Goal: Task Accomplishment & Management: Complete application form

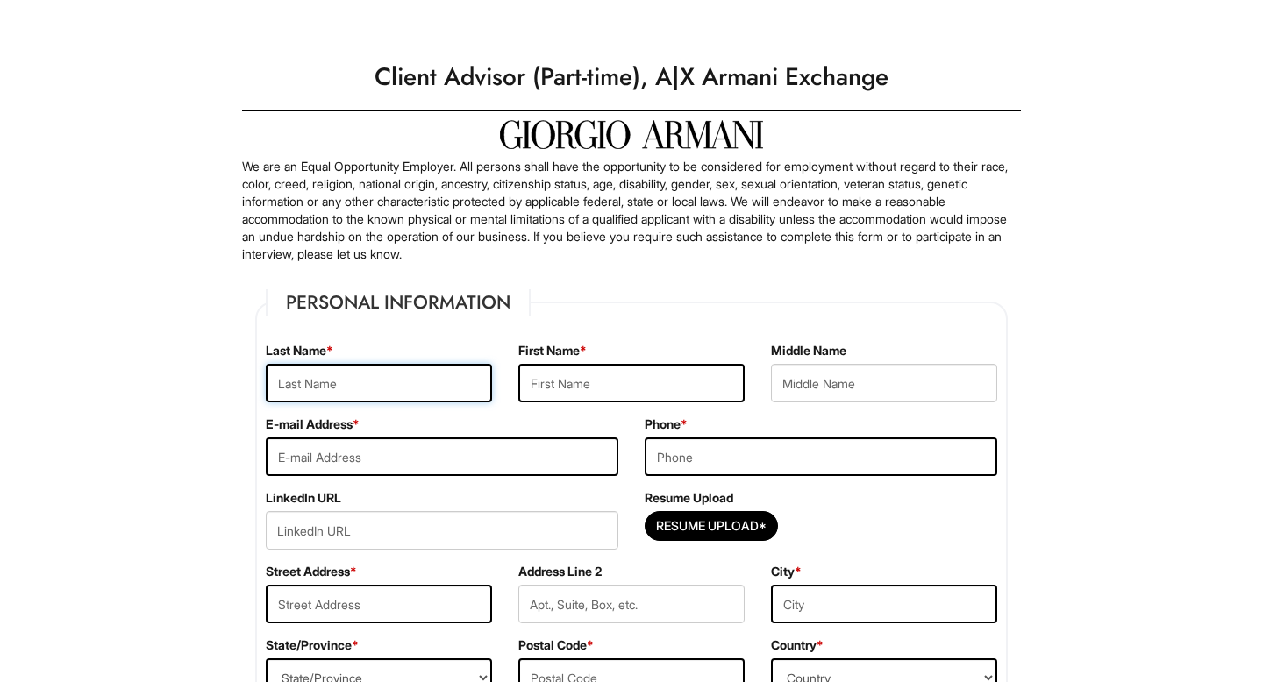
click at [425, 383] on input "text" at bounding box center [379, 383] width 226 height 39
type input "Gomes"
type input "Bryan"
type input "bryanbgomes10@gmail.com"
type input "8627558975"
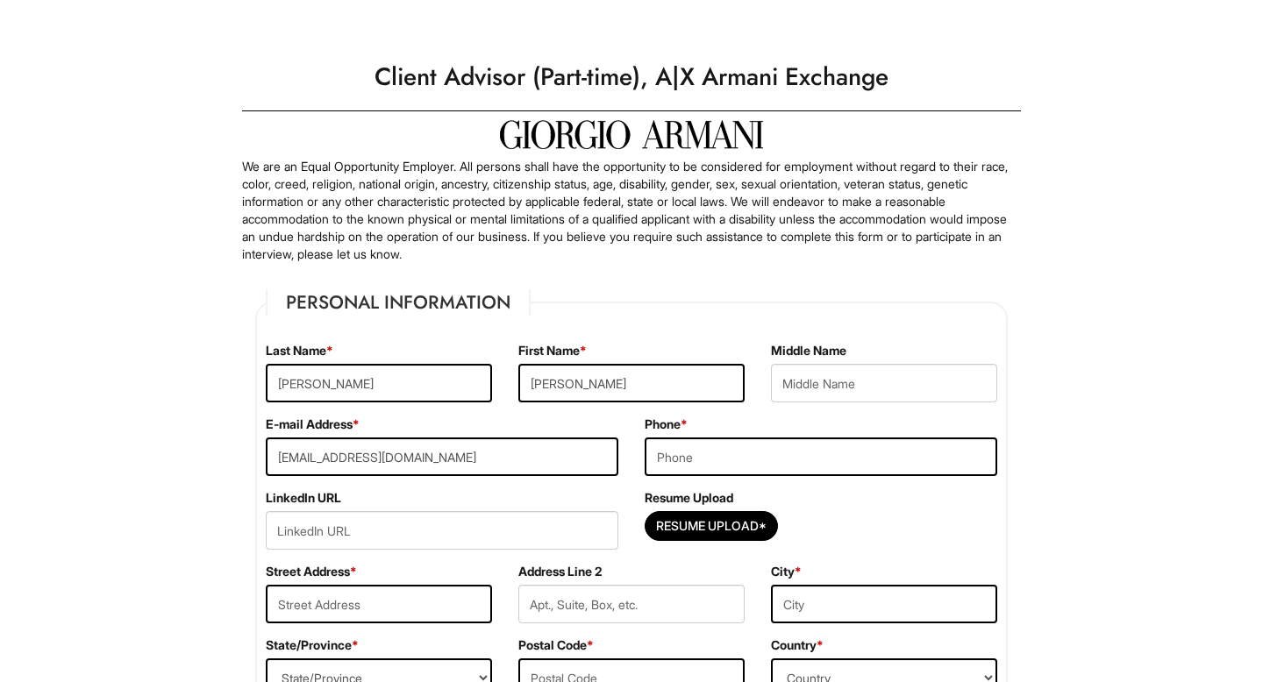
type input "762 Cedar Avenue"
type input "Elizabeth"
select select "NJ"
type input "07202"
select select "United States of America"
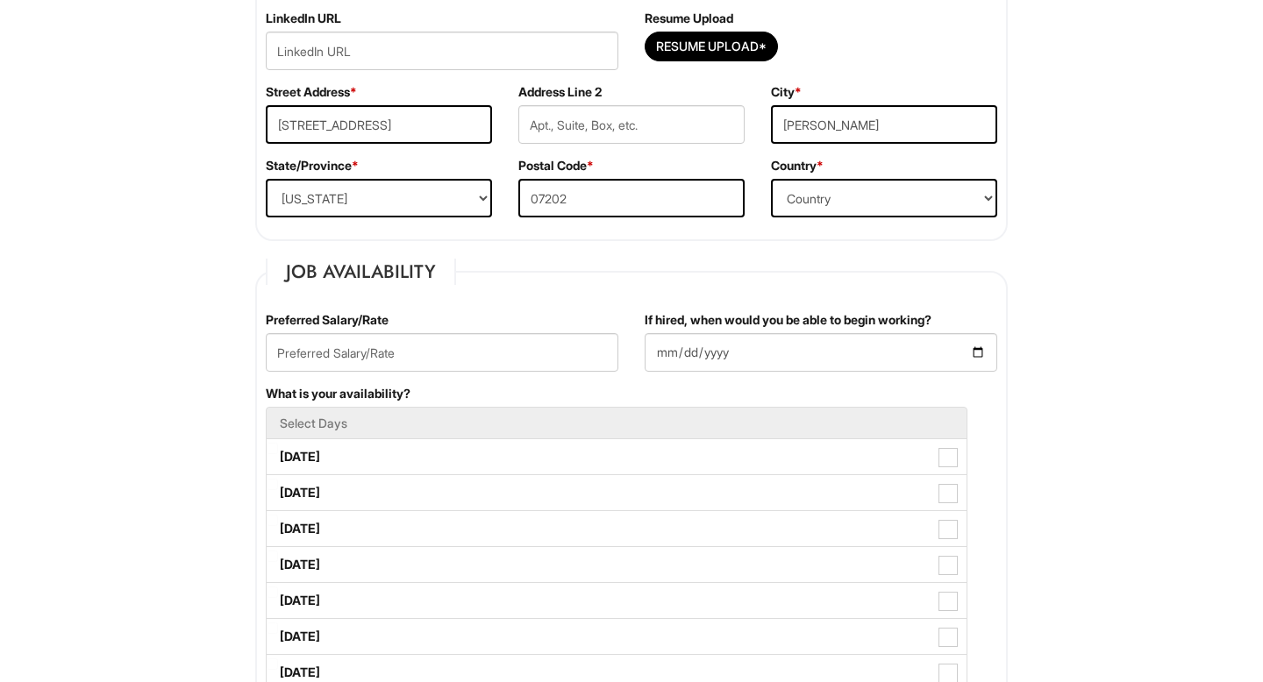
scroll to position [555, 0]
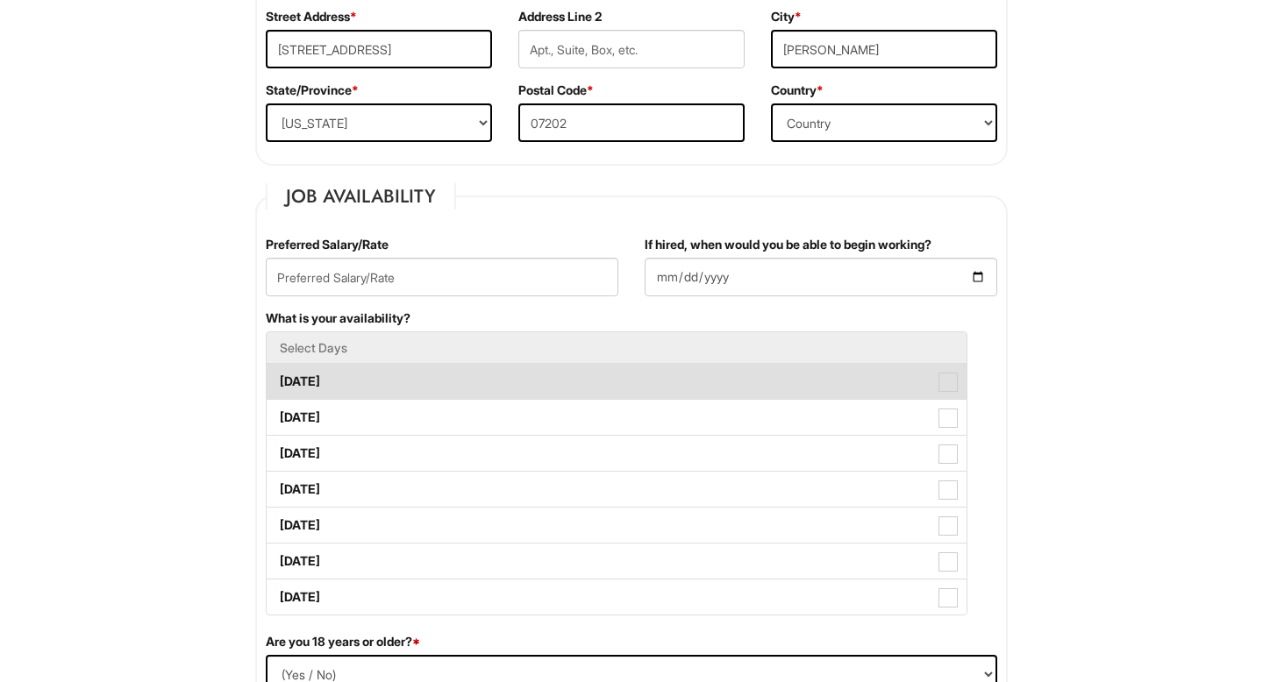
click at [372, 385] on label "Monday" at bounding box center [617, 381] width 700 height 35
click at [278, 379] on Available_Monday "Monday" at bounding box center [272, 372] width 11 height 11
checkbox Available_Monday "true"
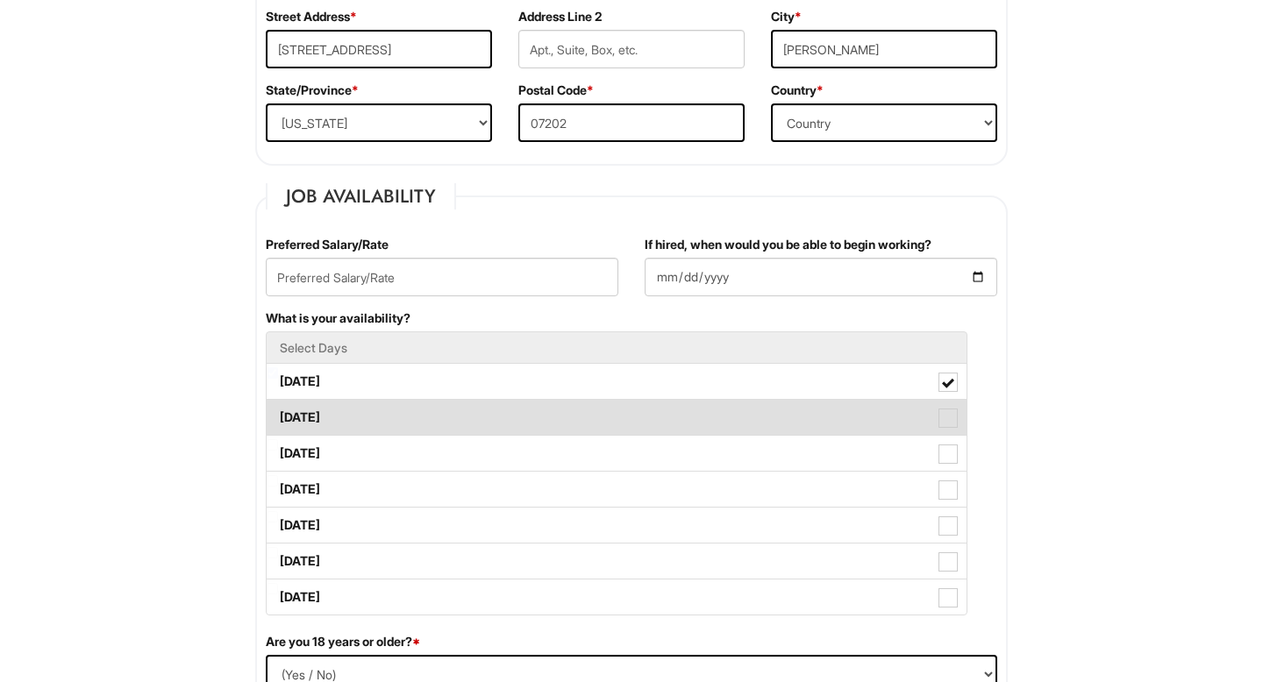
click at [381, 419] on label "Tuesday" at bounding box center [617, 417] width 700 height 35
click at [278, 415] on Available_Tuesday "Tuesday" at bounding box center [272, 408] width 11 height 11
checkbox Available_Tuesday "true"
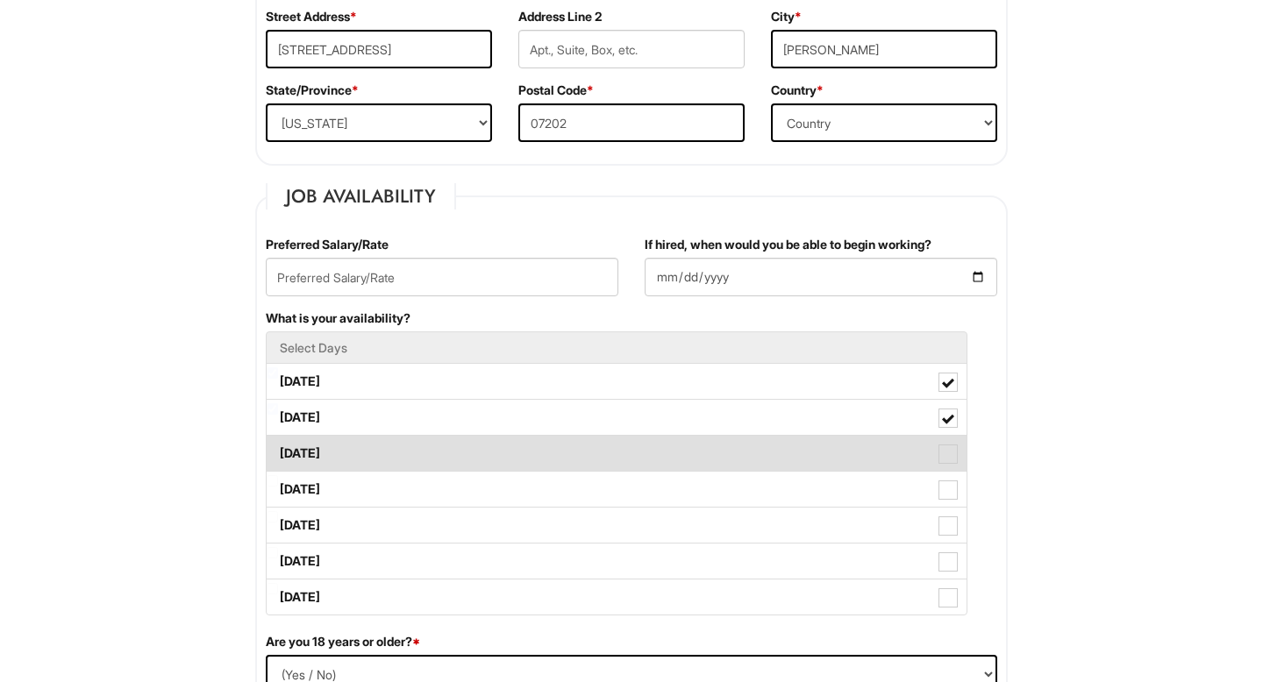
click at [377, 451] on label "Wednesday" at bounding box center [617, 453] width 700 height 35
click at [278, 451] on Available_Wednesday "Wednesday" at bounding box center [272, 444] width 11 height 11
checkbox Available_Wednesday "true"
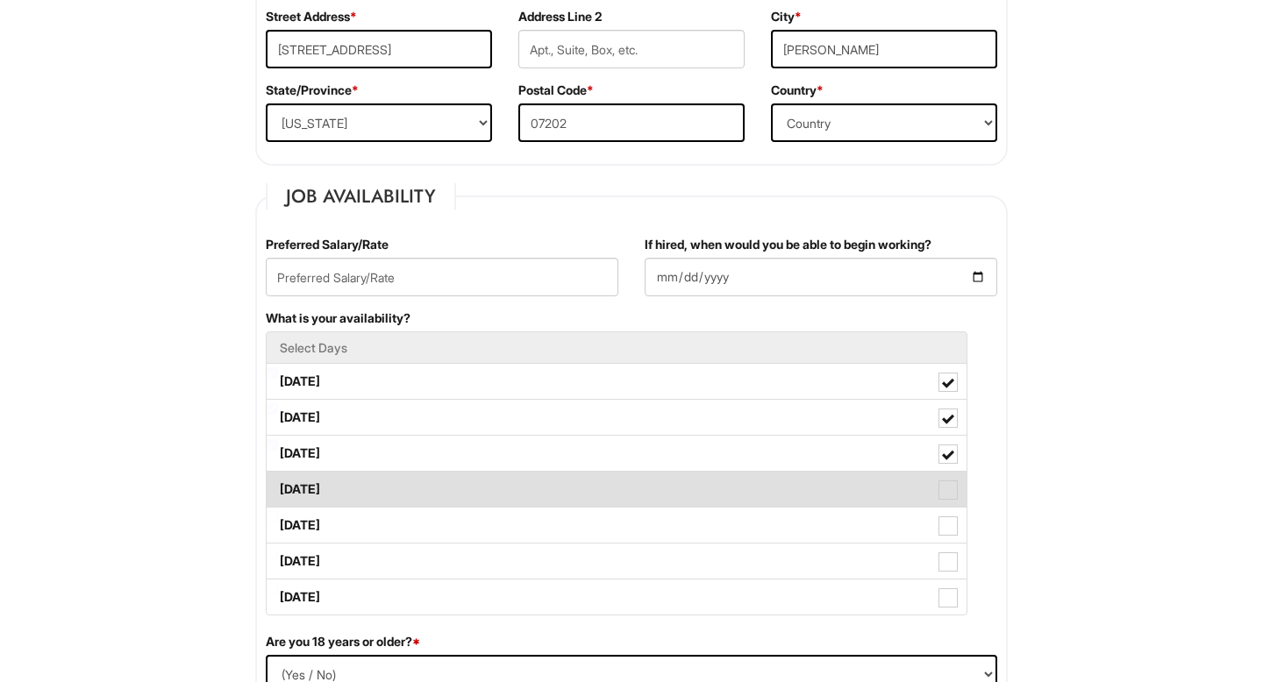
click at [371, 486] on label "Thursday" at bounding box center [617, 489] width 700 height 35
click at [278, 486] on Available_Thursday "Thursday" at bounding box center [272, 480] width 11 height 11
checkbox Available_Thursday "true"
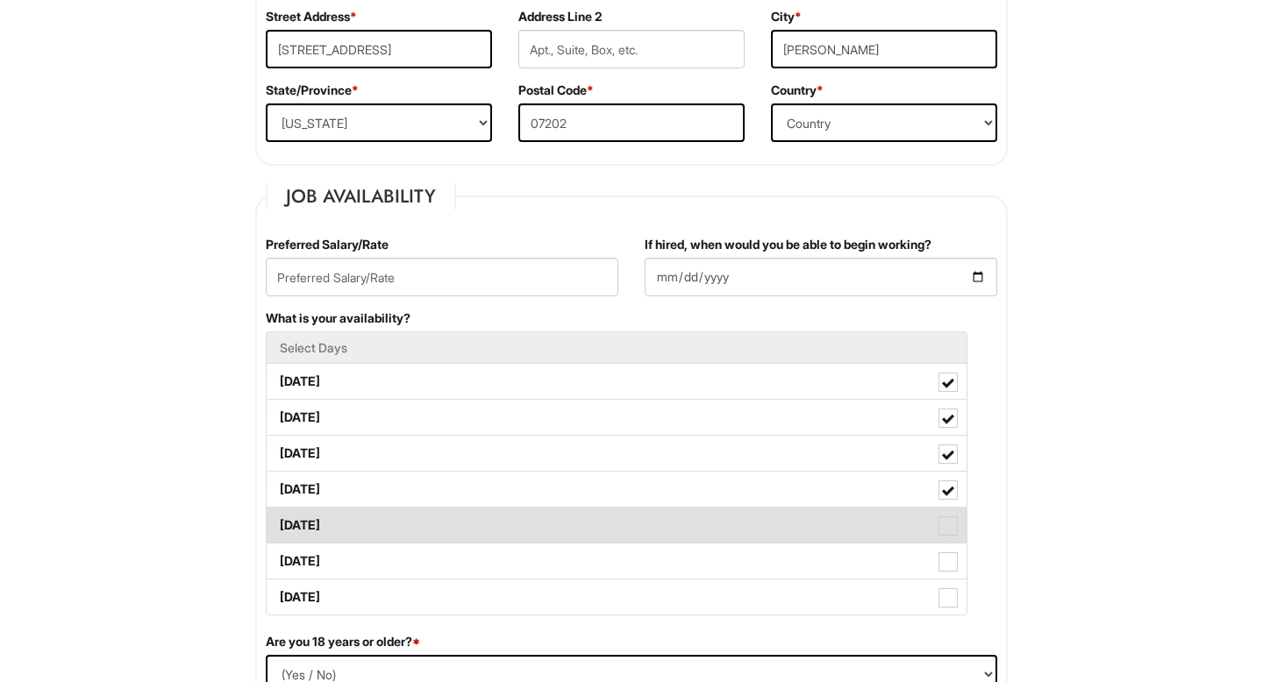
click at [369, 524] on label "Friday" at bounding box center [617, 525] width 700 height 35
click at [278, 523] on Available_Friday "Friday" at bounding box center [272, 516] width 11 height 11
checkbox Available_Friday "true"
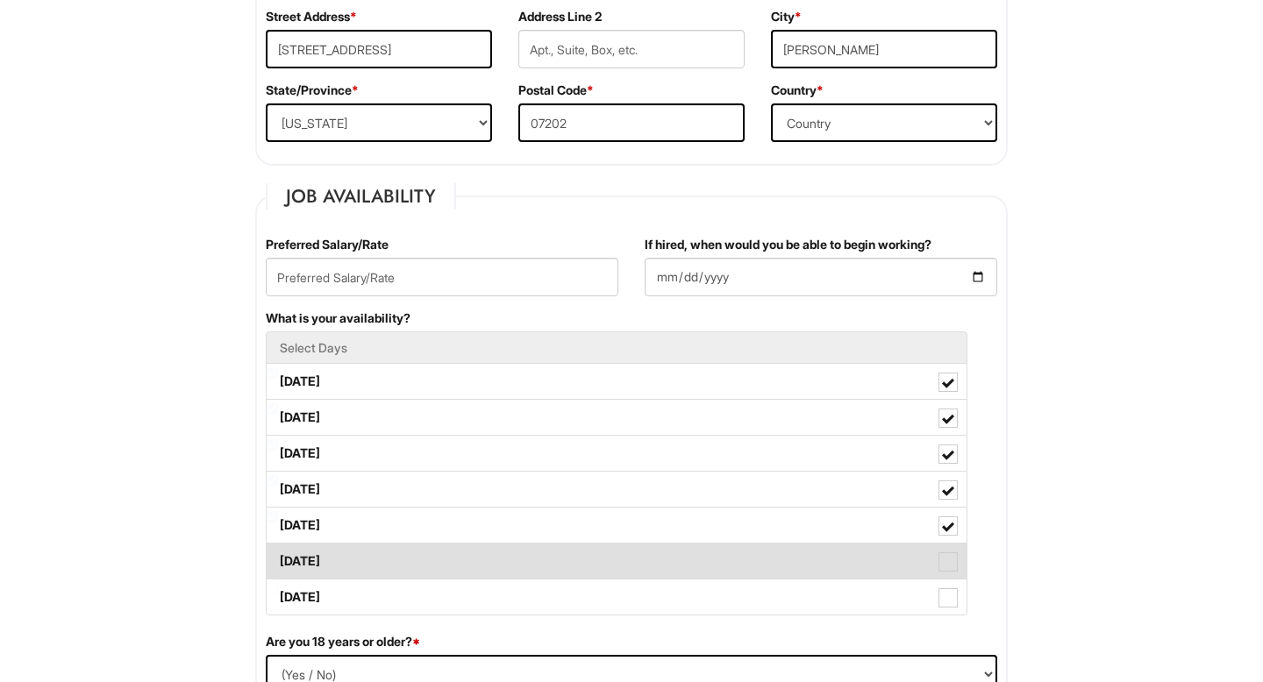
click at [368, 560] on label "Saturday" at bounding box center [617, 561] width 700 height 35
click at [278, 559] on Available_Saturday "Saturday" at bounding box center [272, 552] width 11 height 11
checkbox Available_Saturday "true"
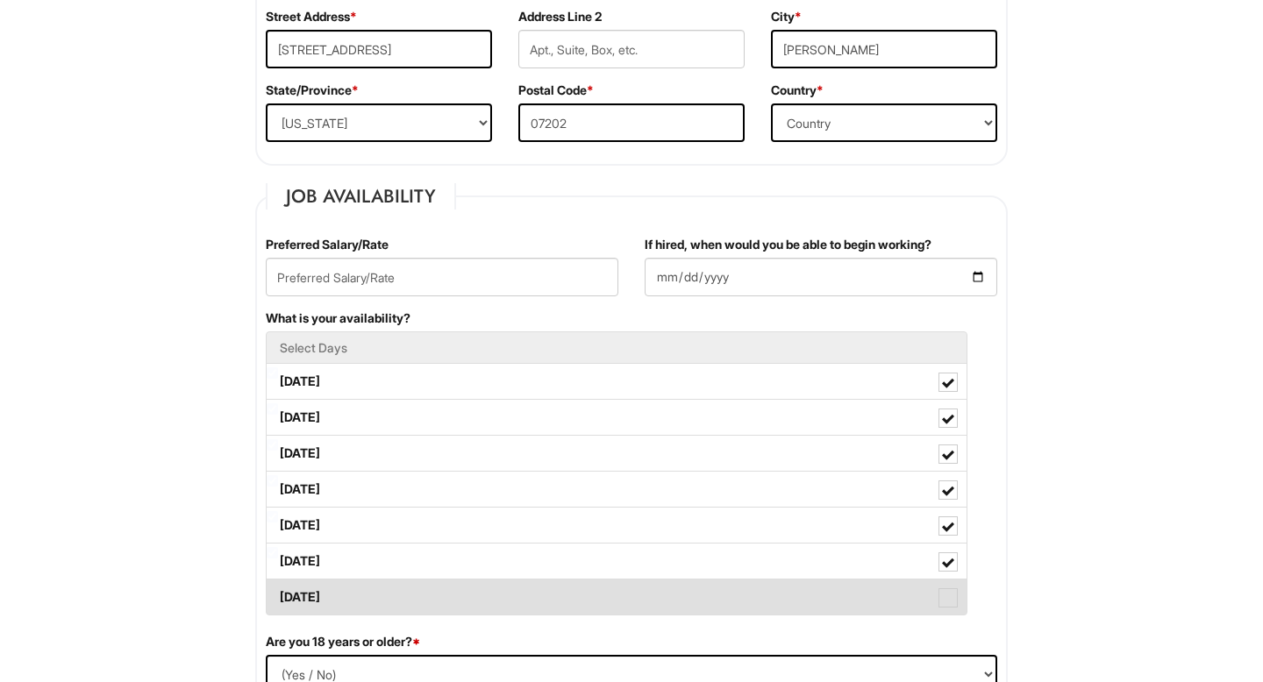
click at [371, 599] on label "Sunday" at bounding box center [617, 597] width 700 height 35
click at [278, 595] on Available_Sunday "Sunday" at bounding box center [272, 588] width 11 height 11
checkbox Available_Sunday "true"
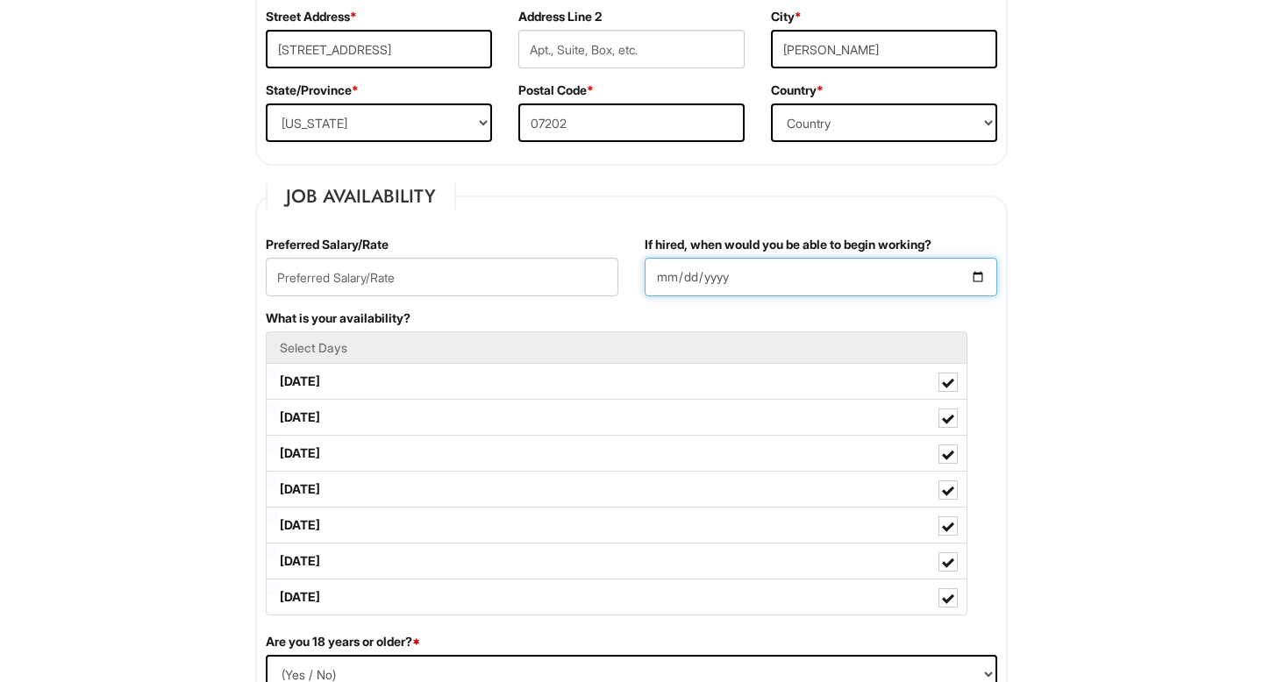
click at [669, 277] on input "If hired, when would you be able to begin working?" at bounding box center [821, 277] width 353 height 39
click at [662, 279] on input "If hired, when would you be able to begin working?" at bounding box center [821, 277] width 353 height 39
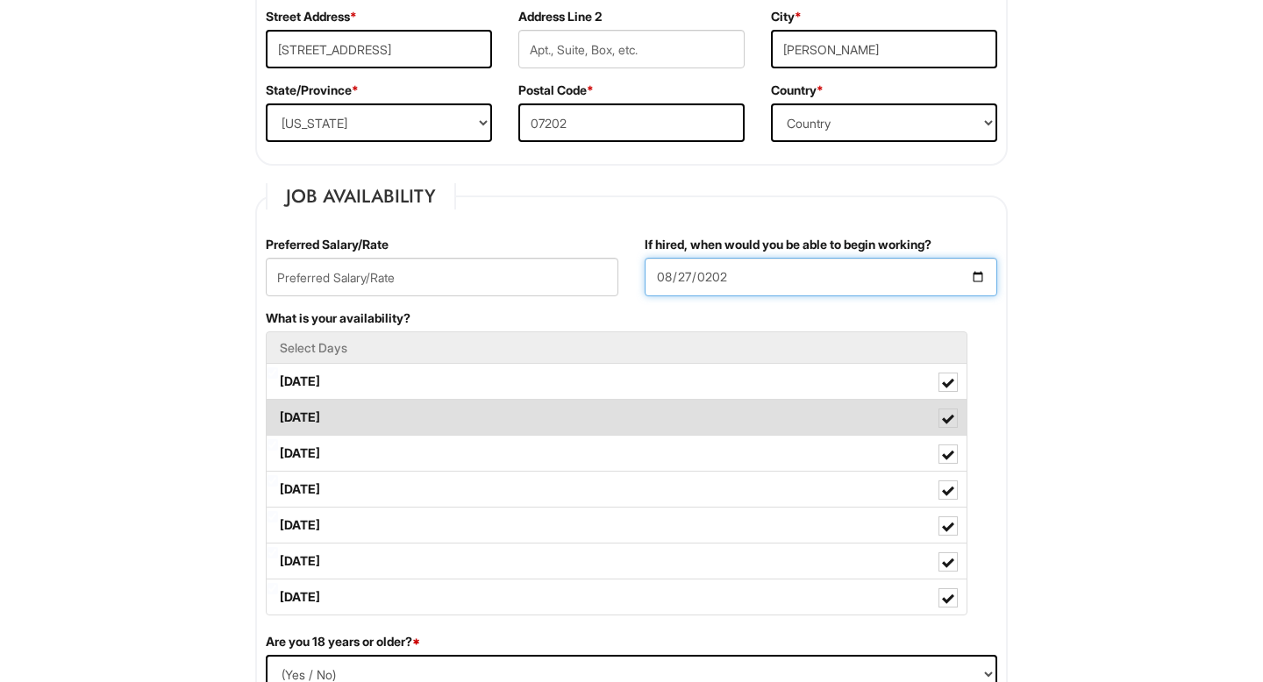
type input "2025-08-27"
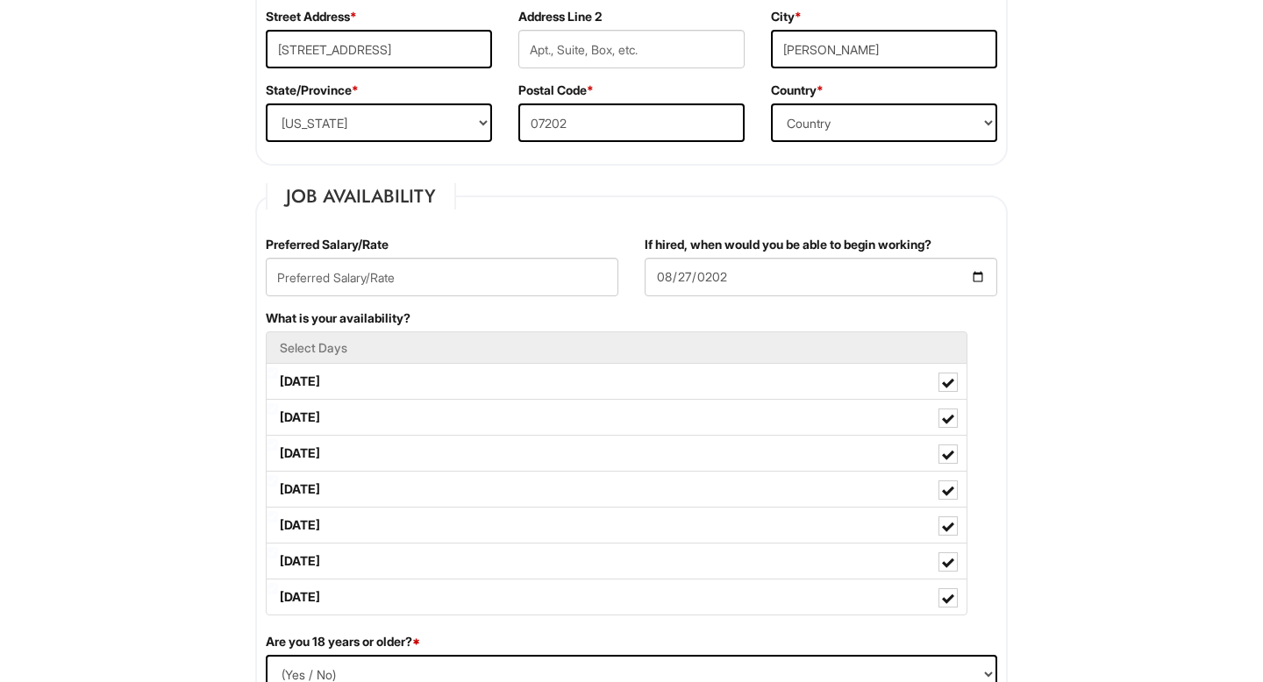
click at [794, 313] on div "What is your availability? Select Days Monday Tuesday Wednesday Thursday Friday…" at bounding box center [632, 472] width 758 height 324
click at [436, 271] on input "text" at bounding box center [442, 277] width 353 height 39
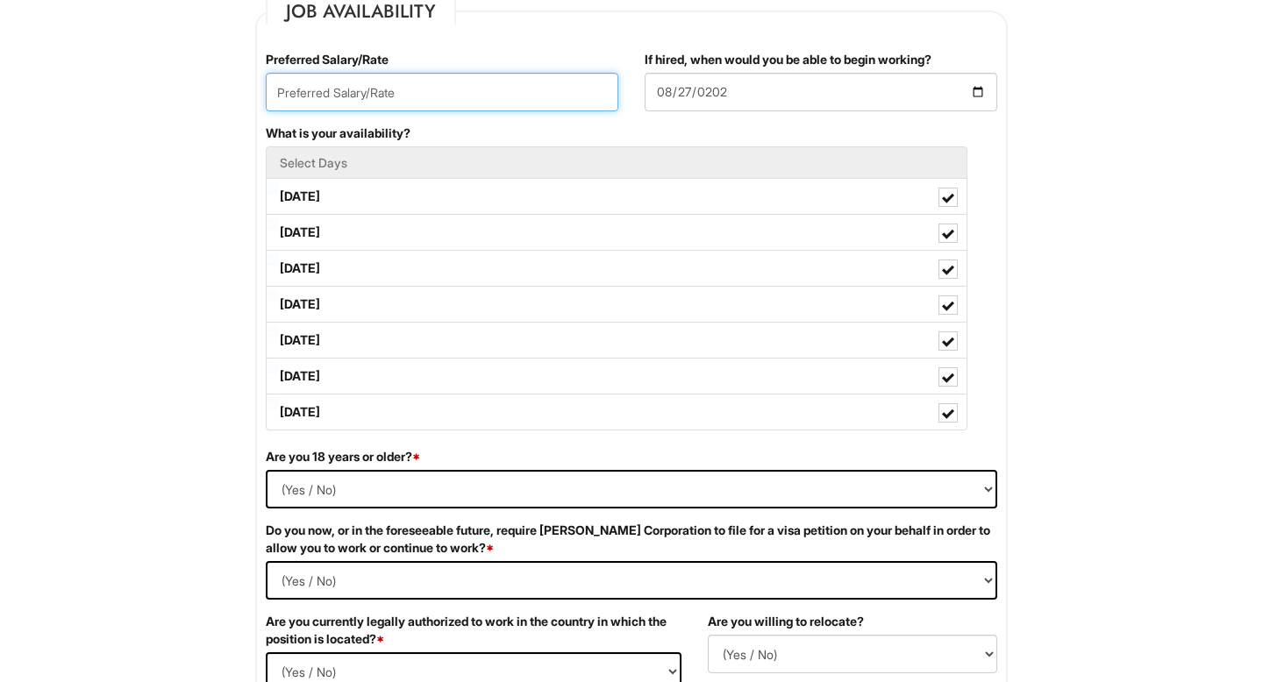
scroll to position [770, 0]
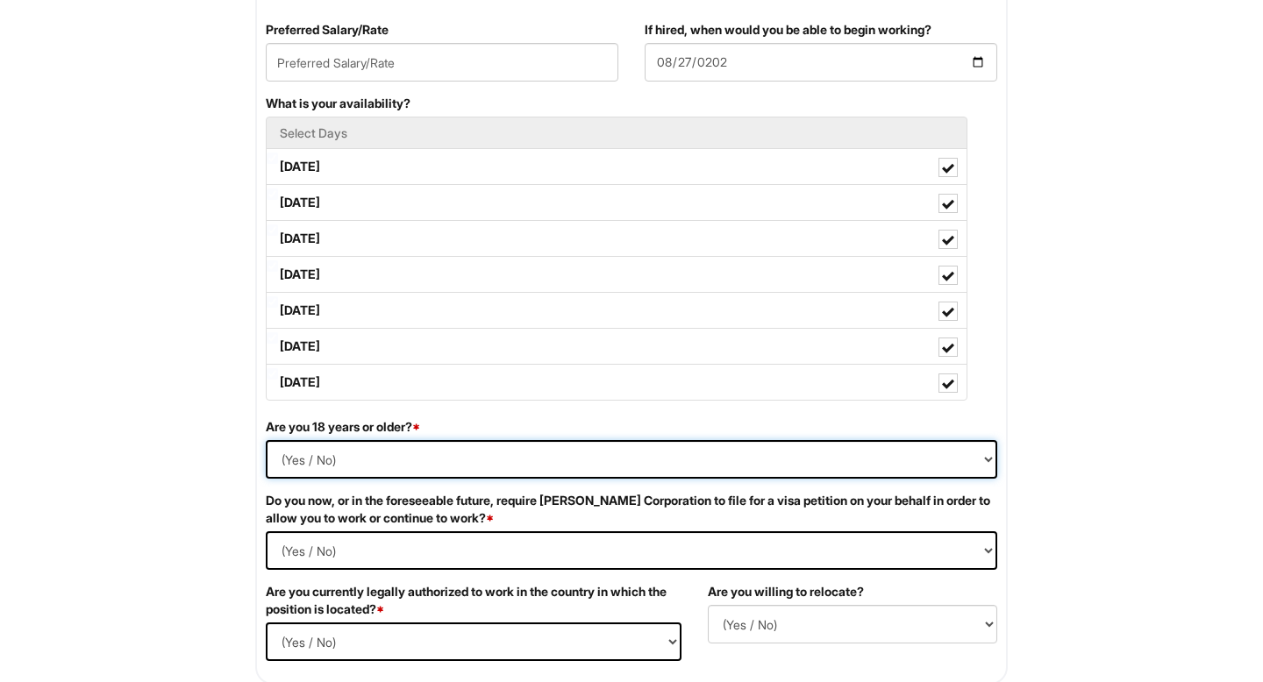
click at [405, 449] on select "(Yes / No) Yes No" at bounding box center [631, 459] width 731 height 39
select select "No"
click at [266, 440] on select "(Yes / No) Yes No" at bounding box center [631, 459] width 731 height 39
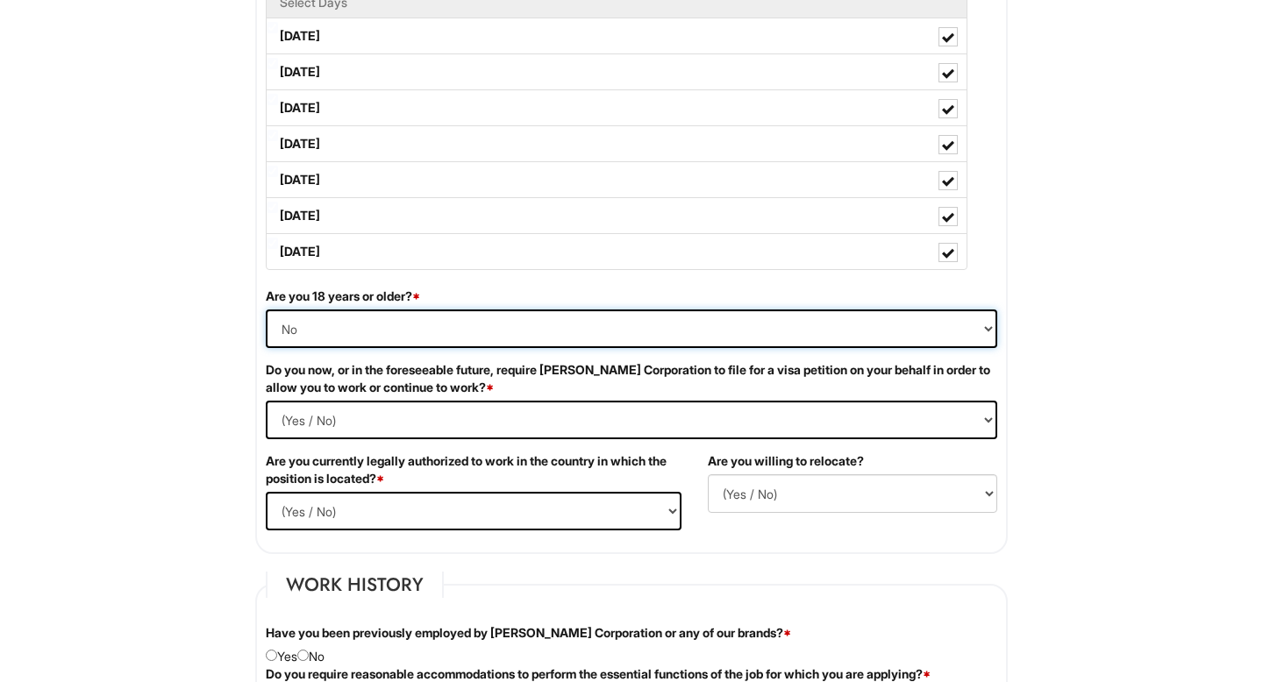
scroll to position [916, 0]
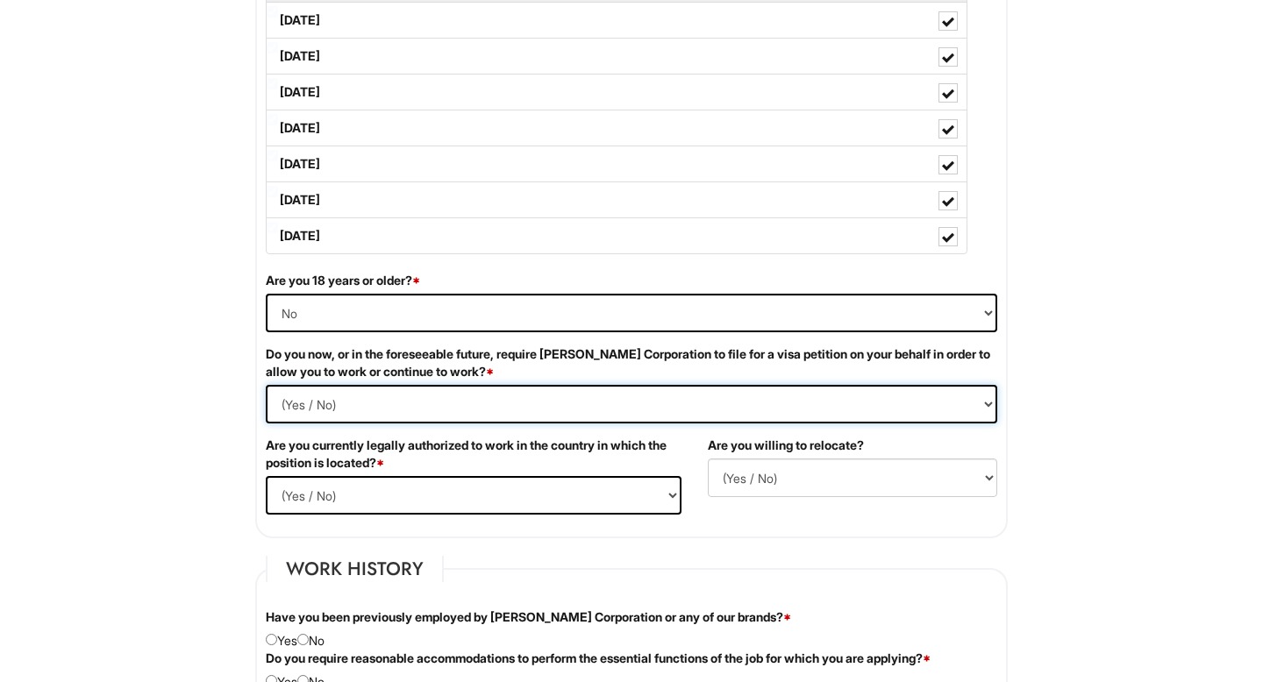
click at [421, 414] on Required "(Yes / No) Yes No" at bounding box center [631, 404] width 731 height 39
select Required "No"
click at [266, 385] on Required "(Yes / No) Yes No" at bounding box center [631, 404] width 731 height 39
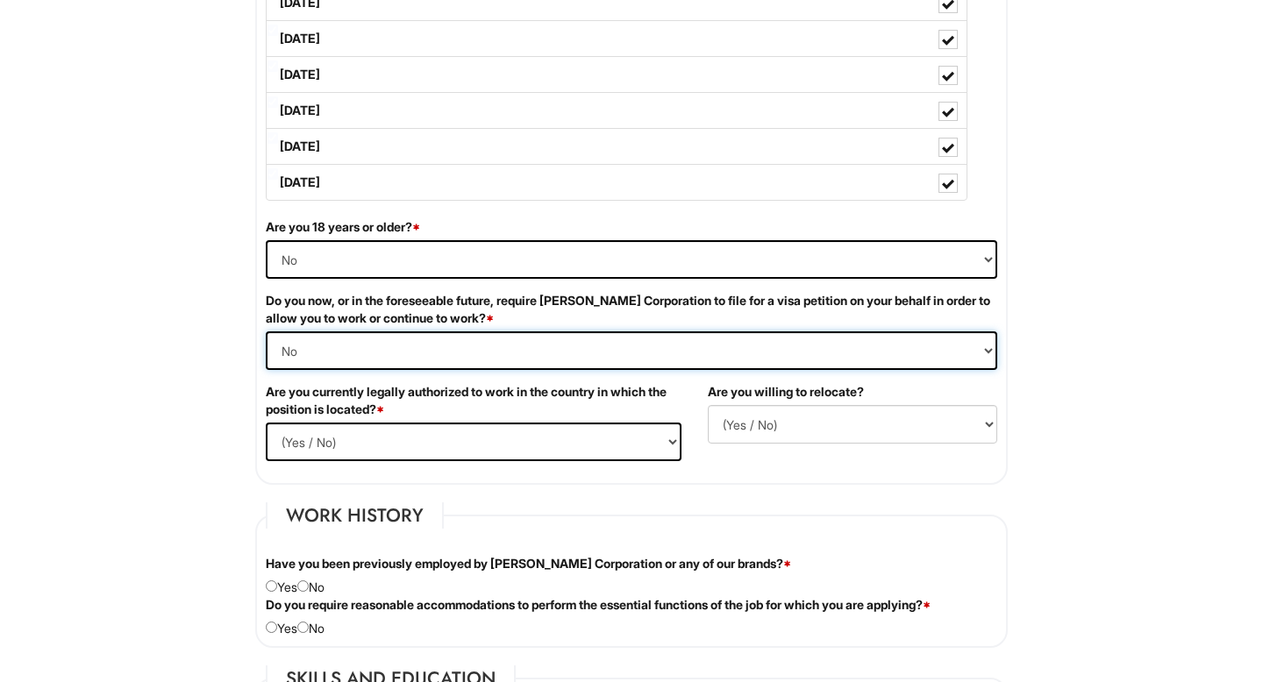
scroll to position [972, 0]
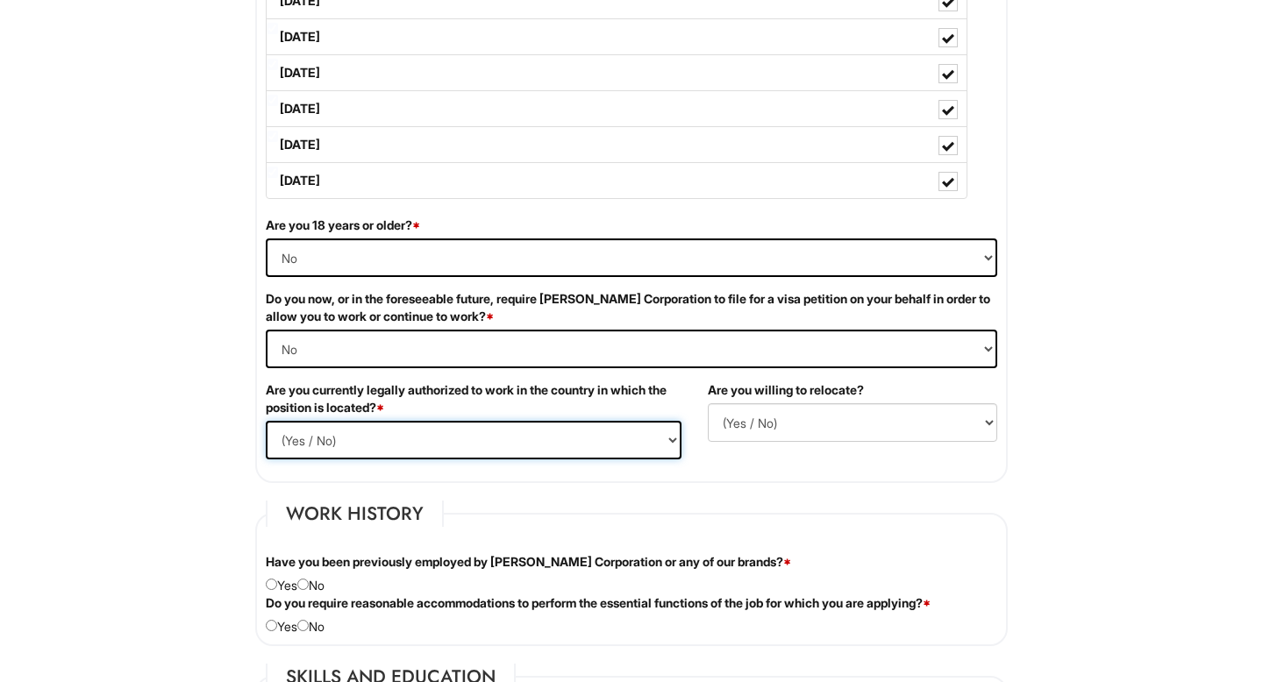
click at [385, 445] on select "(Yes / No) Yes No" at bounding box center [474, 440] width 416 height 39
select select "Yes"
click at [266, 421] on select "(Yes / No) Yes No" at bounding box center [474, 440] width 416 height 39
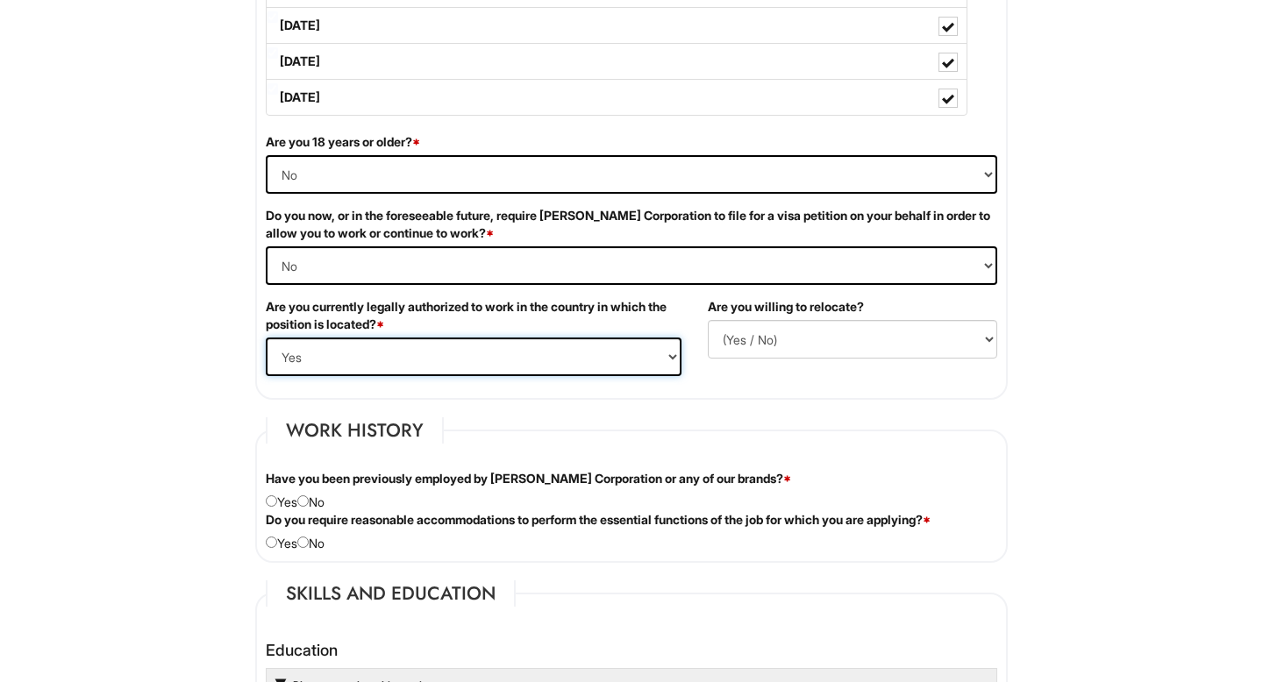
scroll to position [1078, 0]
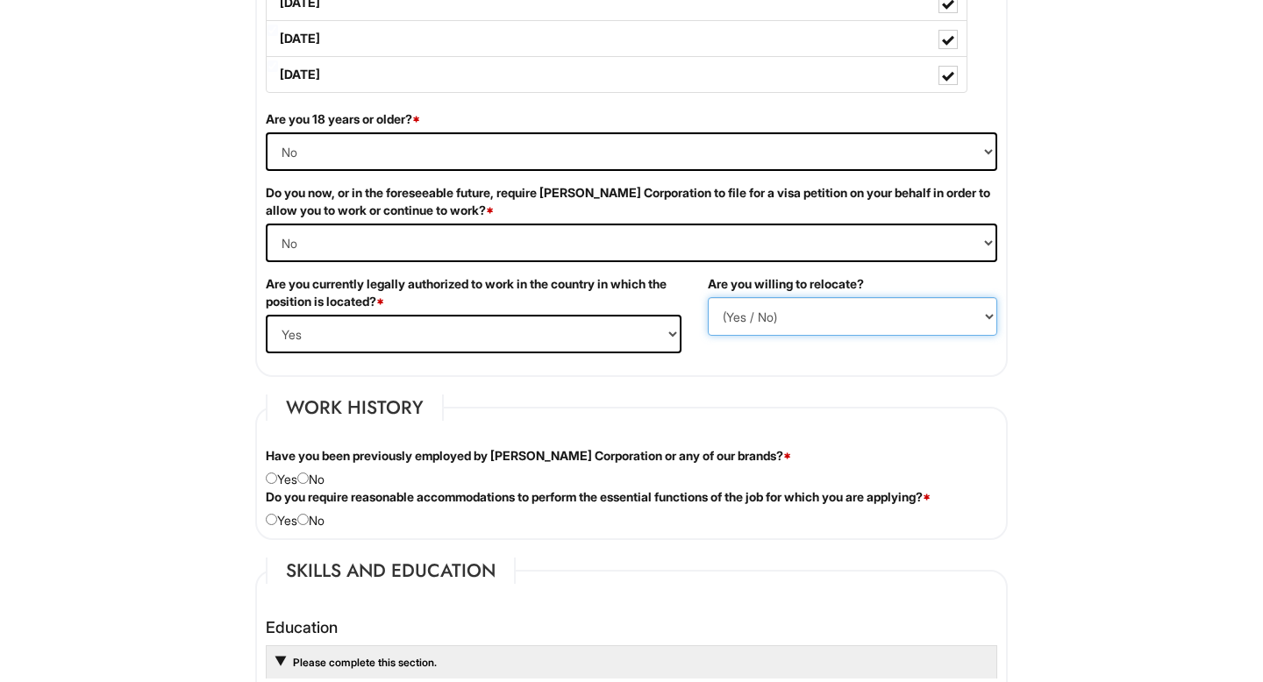
click at [726, 323] on select "(Yes / No) No Yes" at bounding box center [852, 316] width 289 height 39
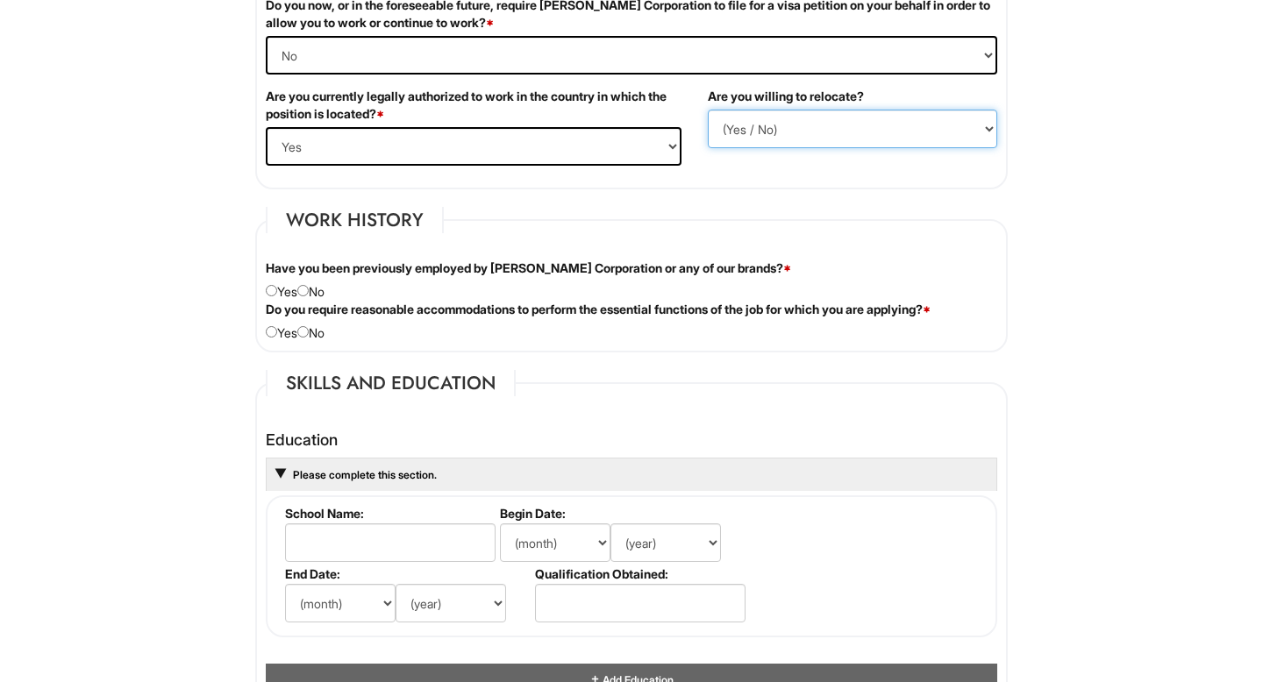
scroll to position [1291, 0]
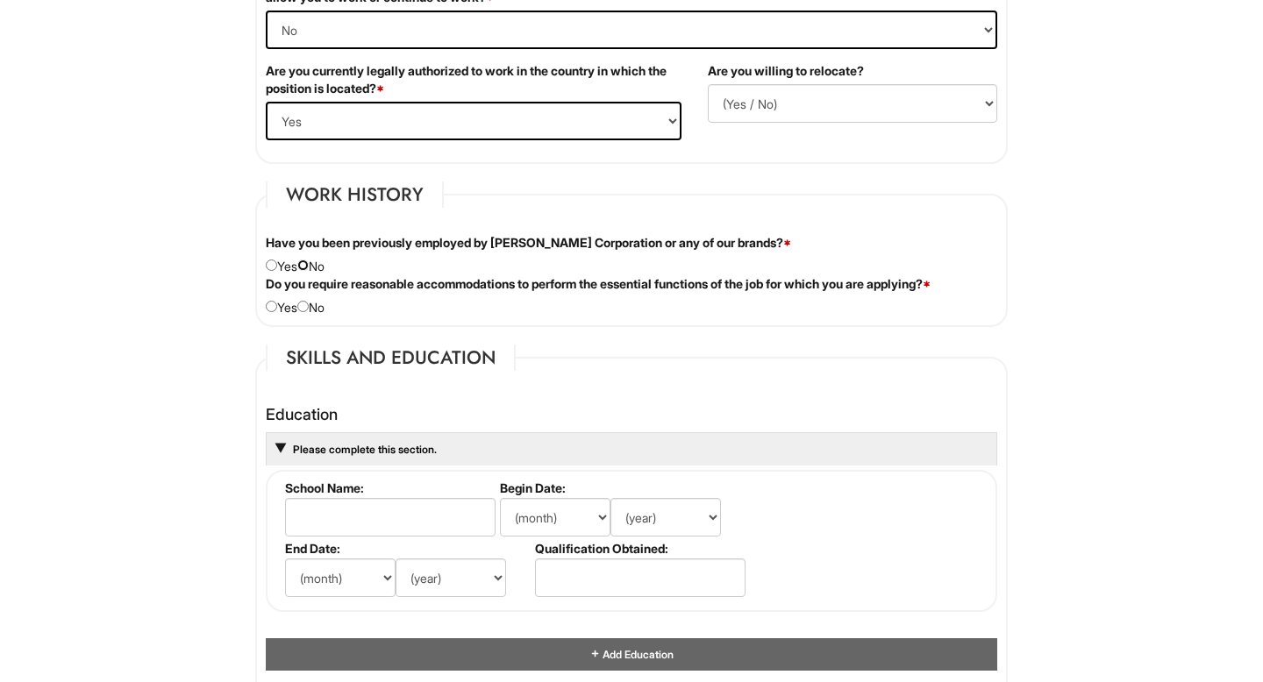
click at [308, 265] on input "radio" at bounding box center [302, 265] width 11 height 11
radio input "true"
drag, startPoint x: 279, startPoint y: 288, endPoint x: 538, endPoint y: 289, distance: 258.7
click at [538, 289] on label "Do you require reasonable accommodations to perform the essential functions of …" at bounding box center [598, 284] width 665 height 18
click at [520, 301] on div "Do you require reasonable accommodations to perform the essential functions of …" at bounding box center [632, 295] width 758 height 41
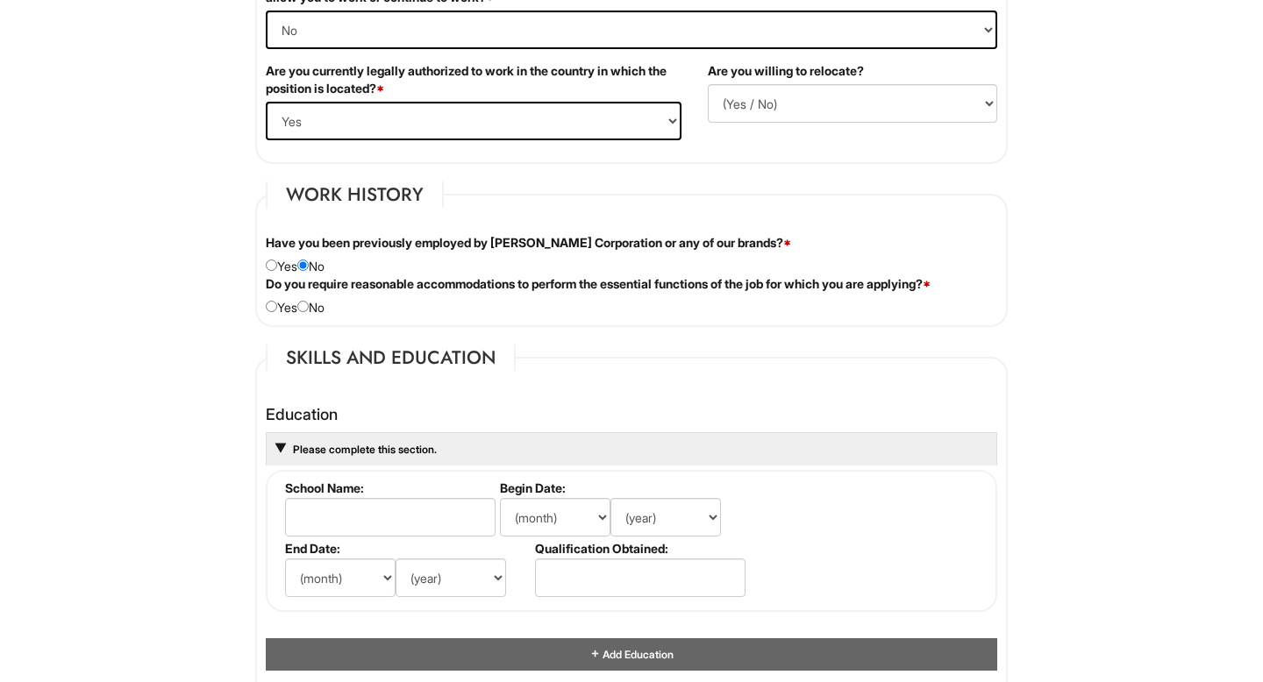
click at [317, 306] on div "Do you require reasonable accommodations to perform the essential functions of …" at bounding box center [632, 295] width 758 height 41
click at [301, 310] on div "Do you require reasonable accommodations to perform the essential functions of …" at bounding box center [632, 295] width 758 height 41
click at [305, 310] on input "radio" at bounding box center [302, 306] width 11 height 11
radio input "true"
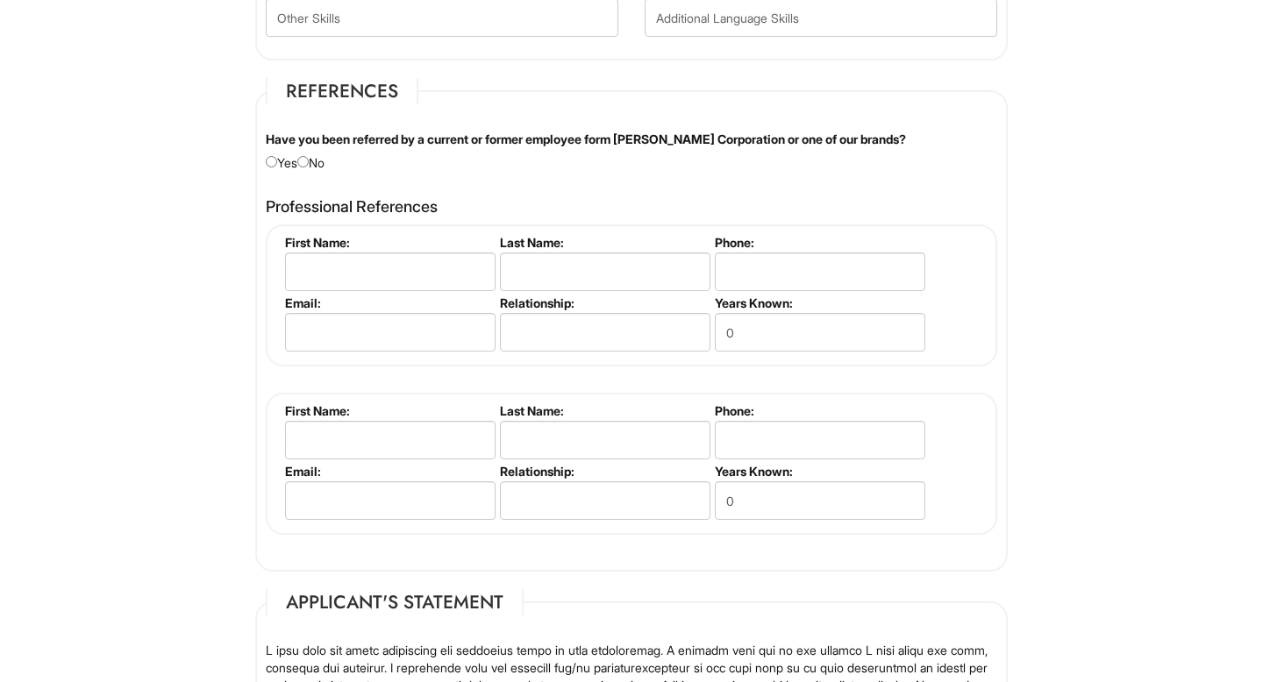
scroll to position [2015, 0]
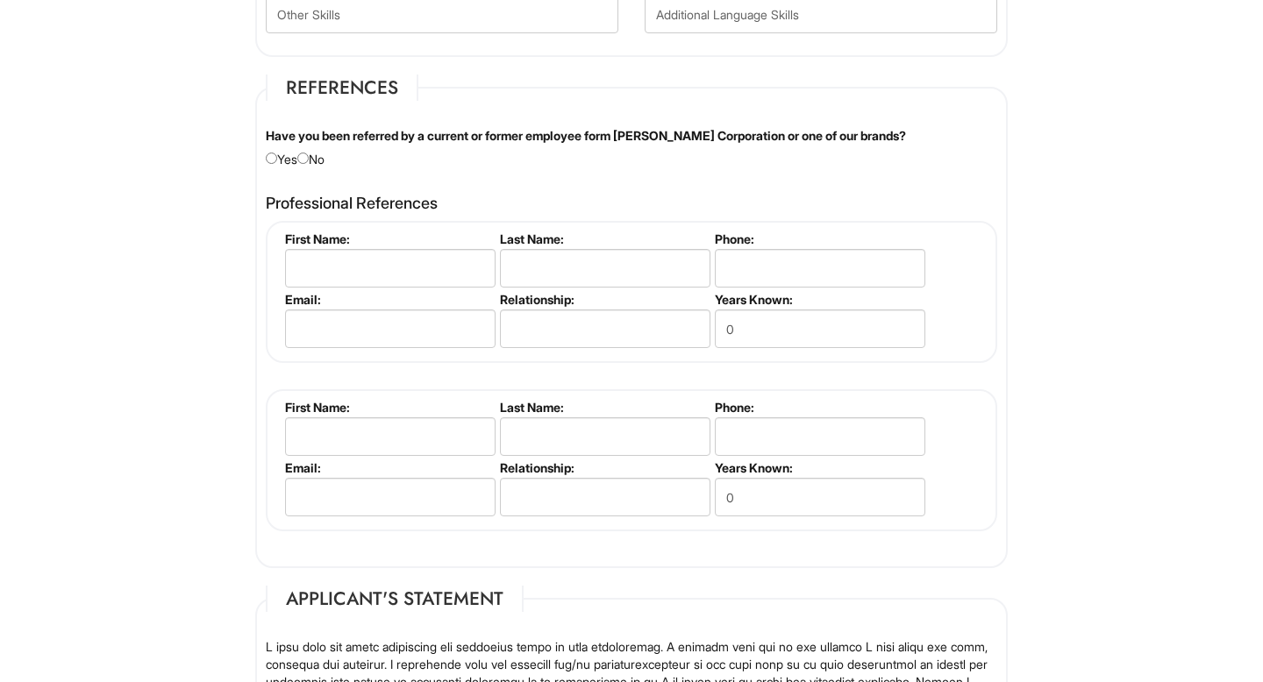
click at [317, 158] on div "Have you been referred by a current or former employee form Giorgio Armani Corp…" at bounding box center [632, 147] width 758 height 41
click at [309, 160] on input "radio" at bounding box center [302, 158] width 11 height 11
radio input "true"
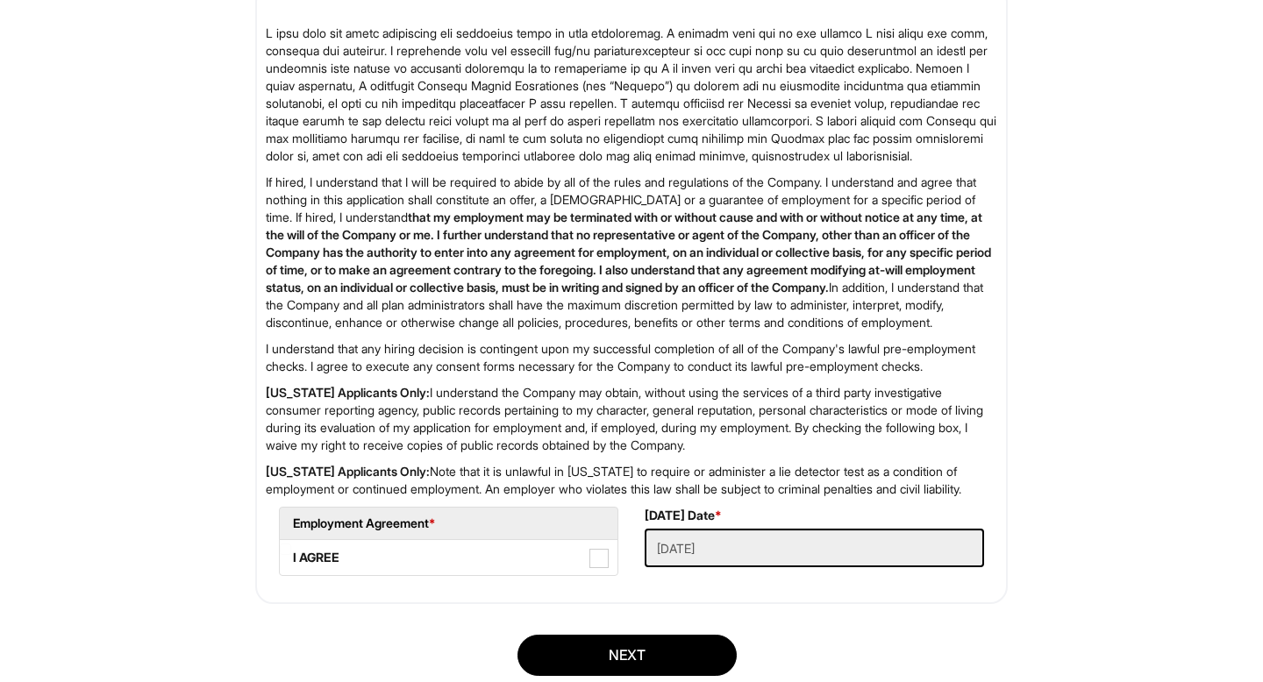
scroll to position [2813, 0]
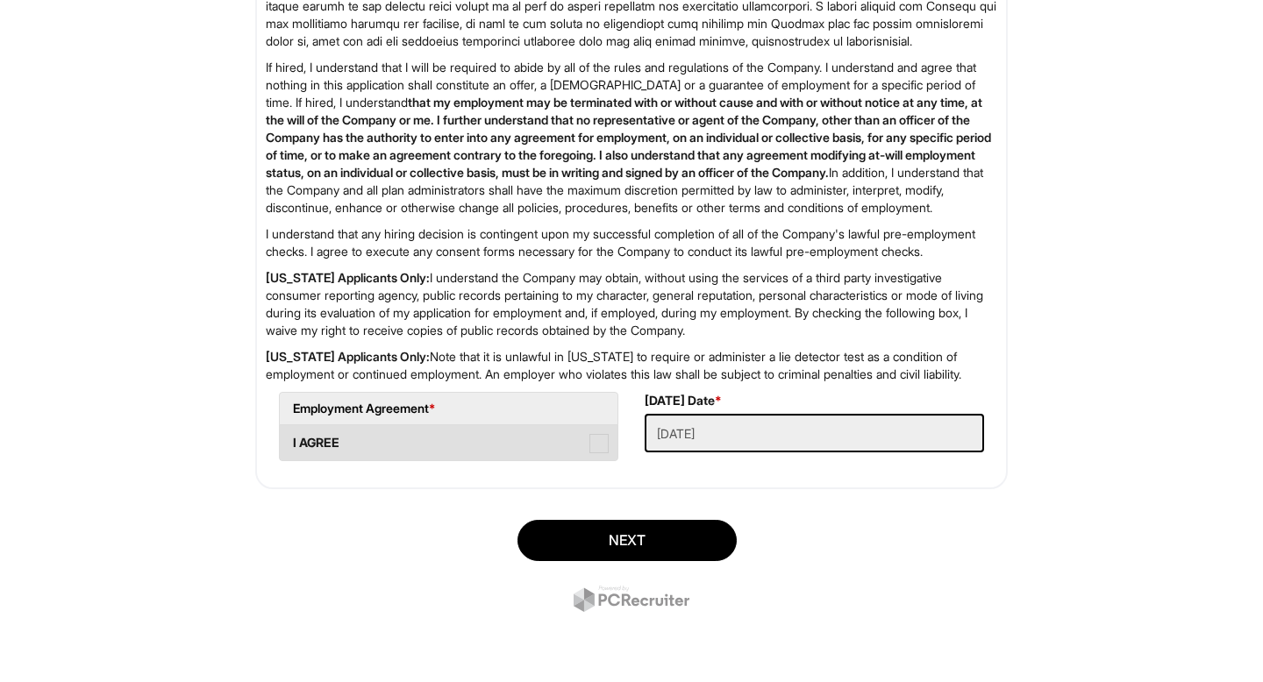
click at [592, 438] on span at bounding box center [598, 443] width 19 height 19
click at [291, 438] on AGREE "I AGREE" at bounding box center [285, 434] width 11 height 11
checkbox AGREE "true"
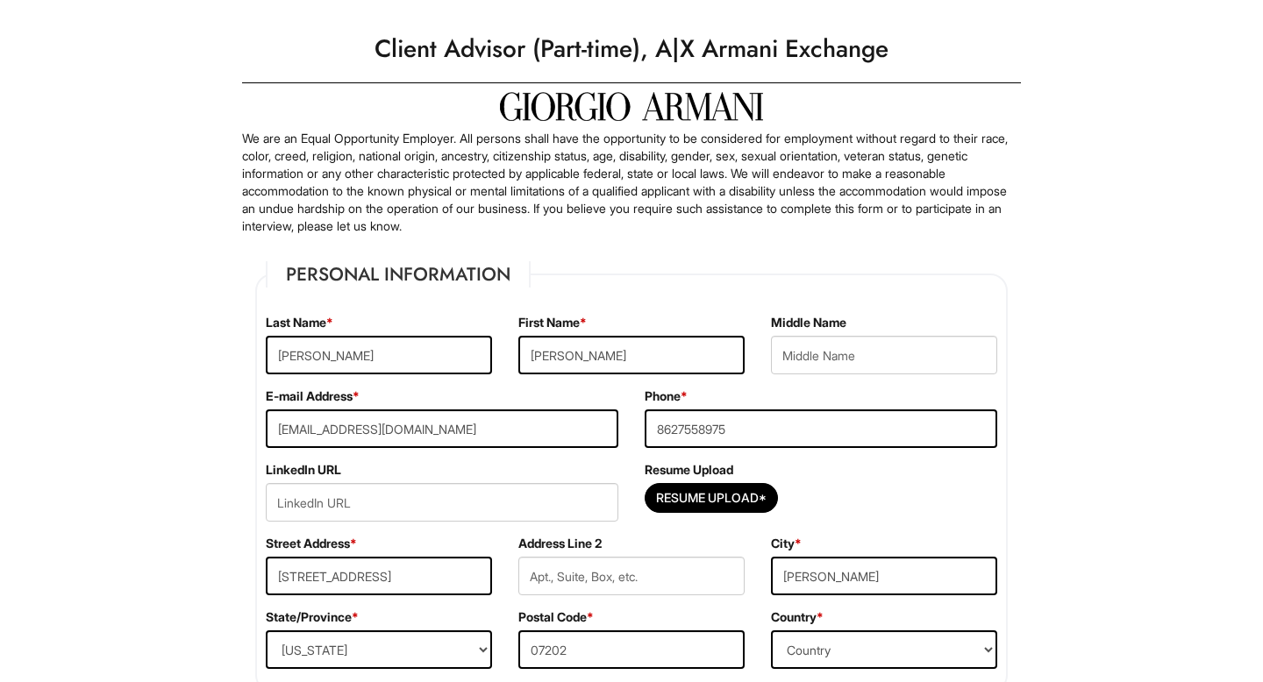
scroll to position [0, 0]
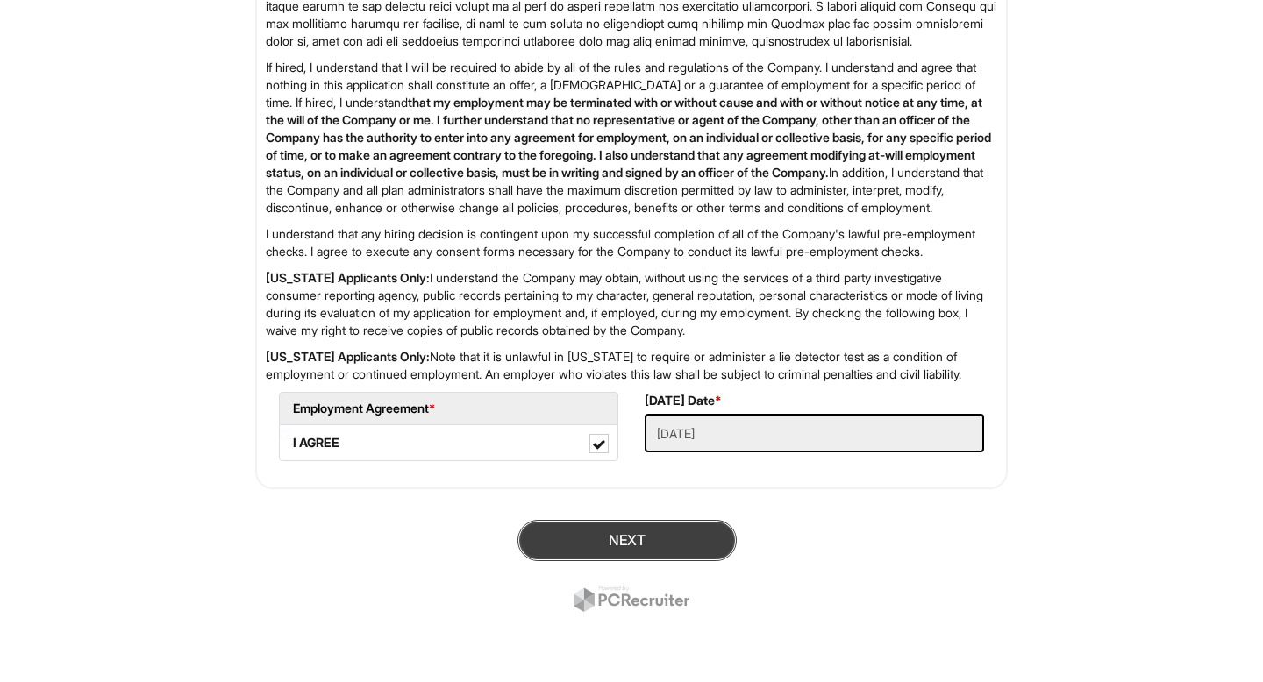
click at [647, 549] on button "Next" at bounding box center [626, 540] width 219 height 41
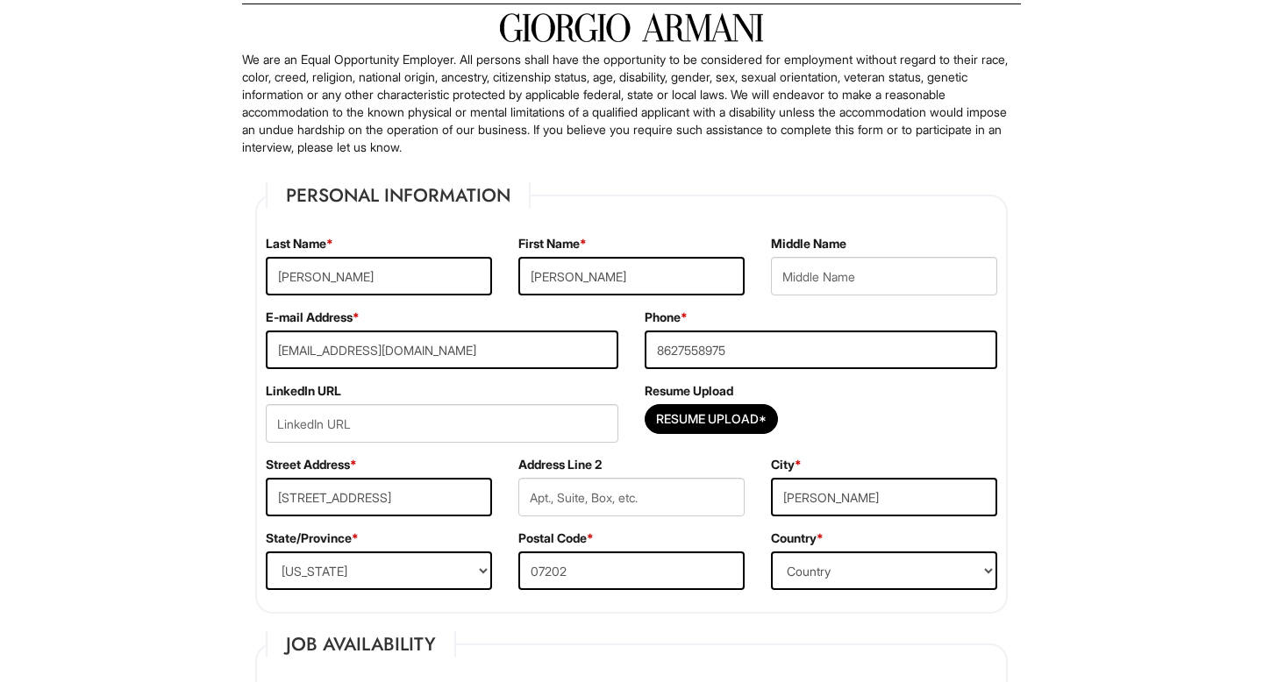
scroll to position [109, 0]
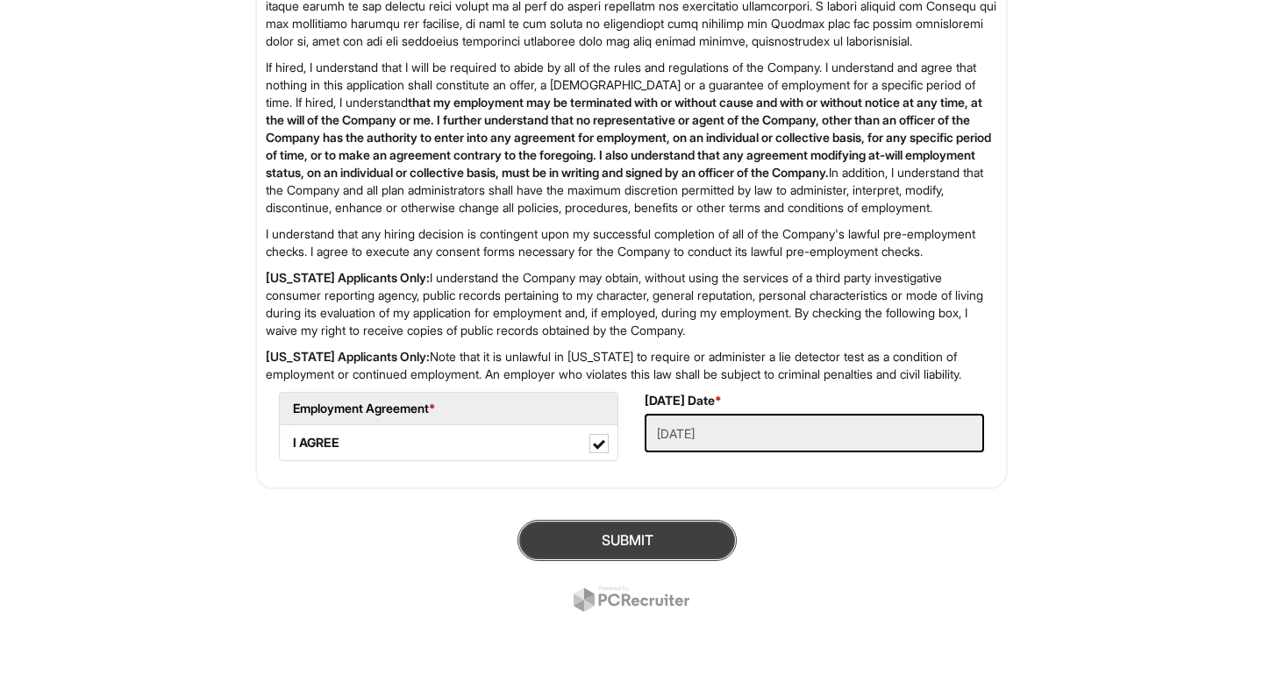
click at [662, 539] on button "SUBMIT" at bounding box center [626, 540] width 219 height 41
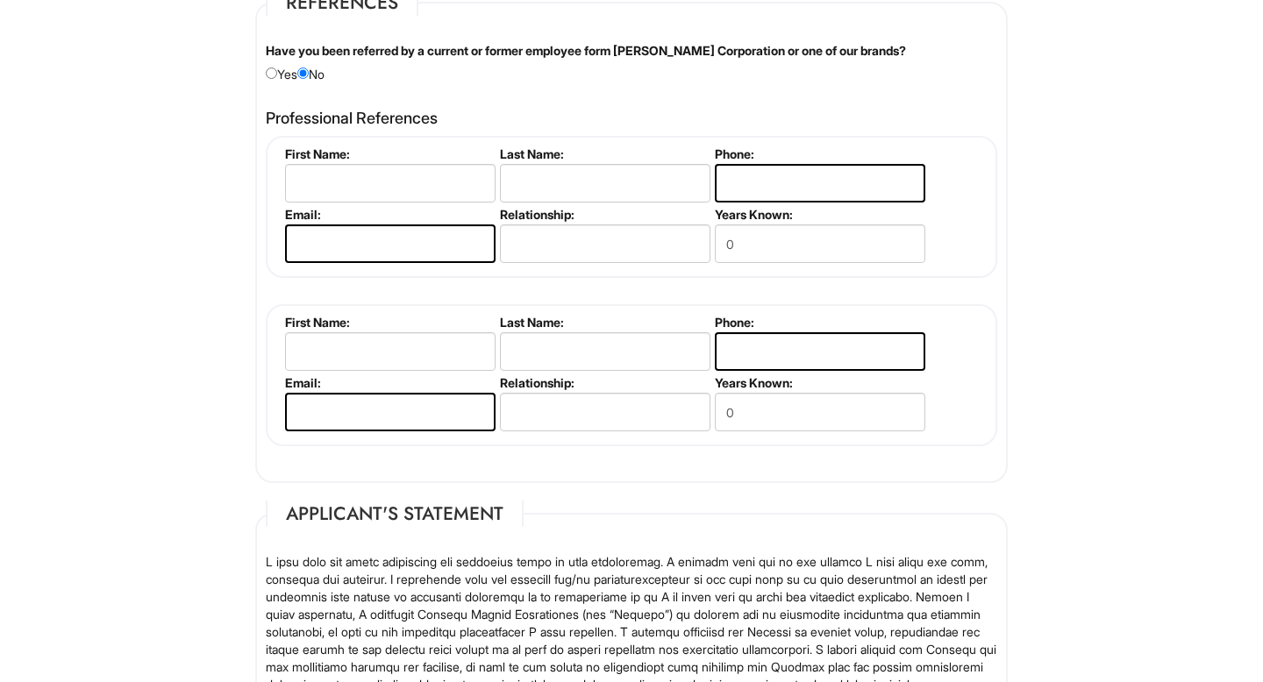
scroll to position [2137, 0]
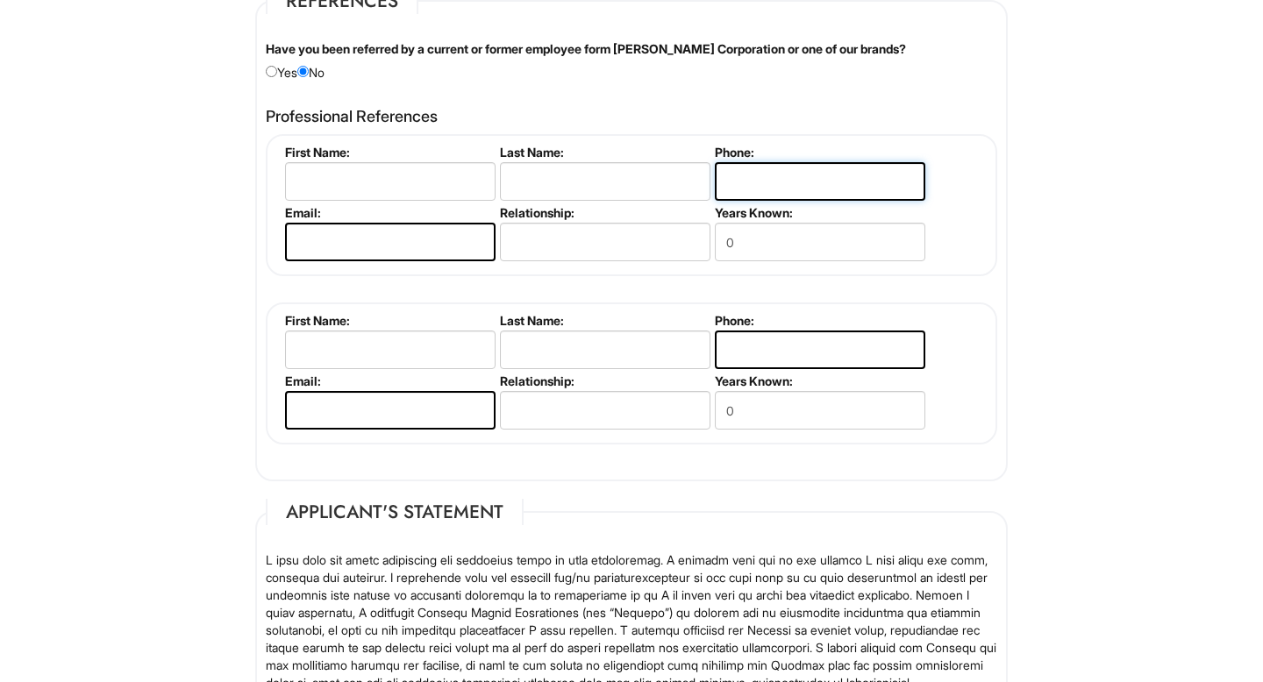
click at [759, 191] on input "tel" at bounding box center [820, 181] width 210 height 39
type input "8627558975"
type input "Bryan"
type input "Gomes"
type input "bryanbgomes10@gmail.com"
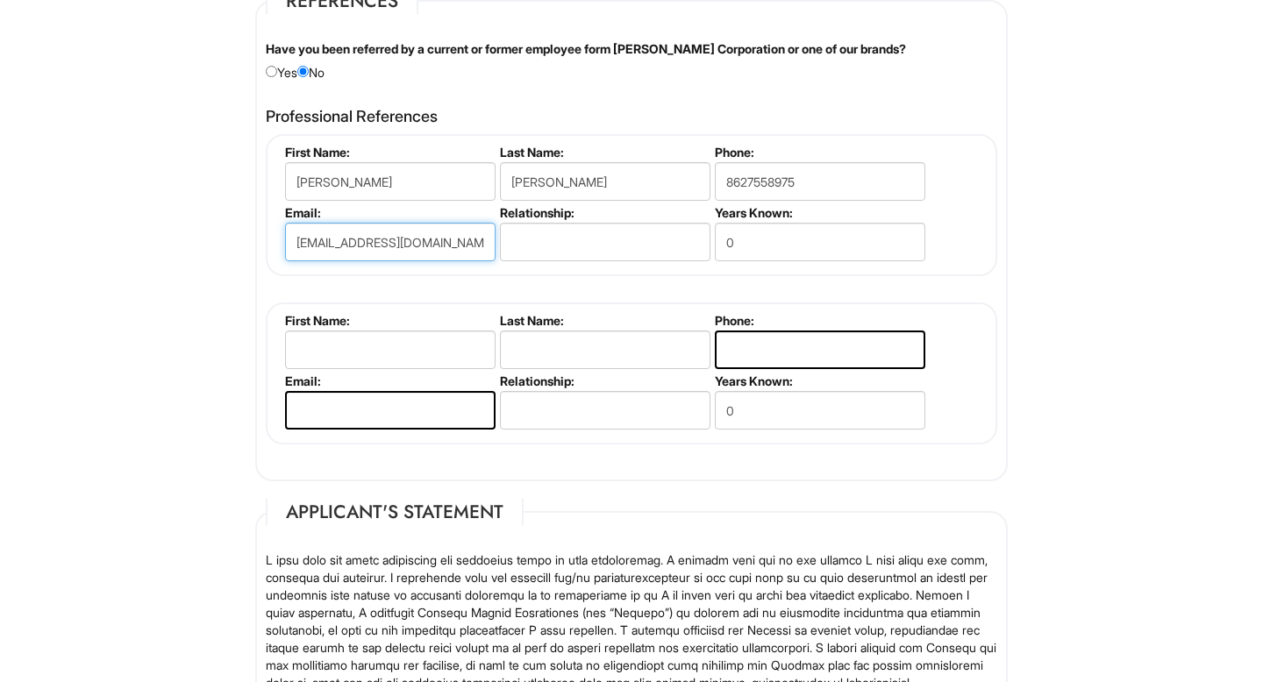
click at [454, 238] on input "bryanbgomes10@gmail.com" at bounding box center [390, 242] width 210 height 39
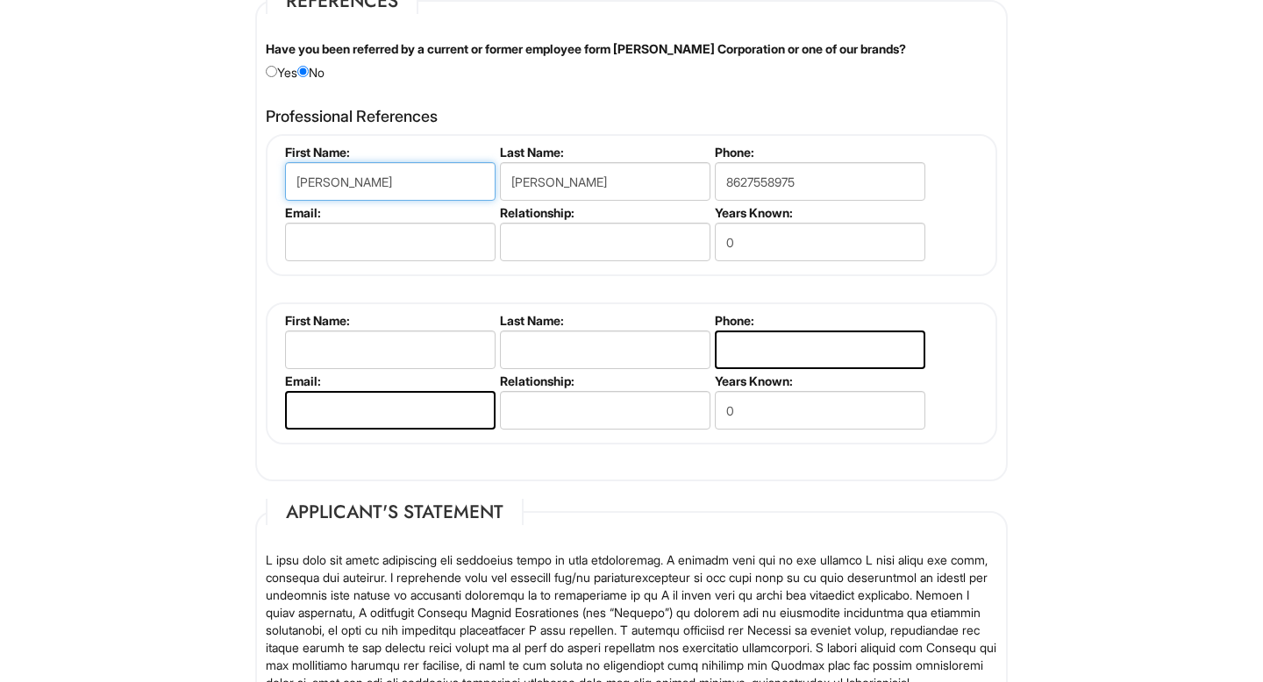
click at [407, 180] on input "Bryan" at bounding box center [390, 181] width 210 height 39
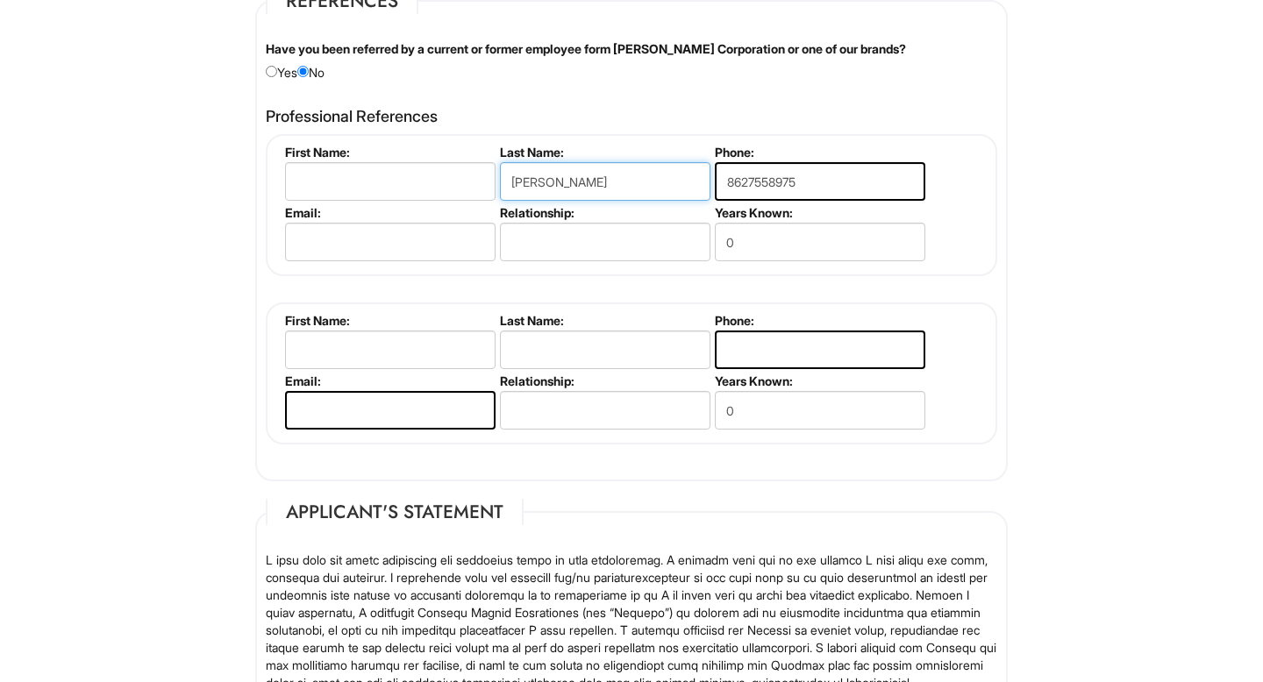
click at [547, 182] on input "Gomes" at bounding box center [605, 181] width 210 height 39
click at [773, 179] on input "8627558975" at bounding box center [820, 181] width 210 height 39
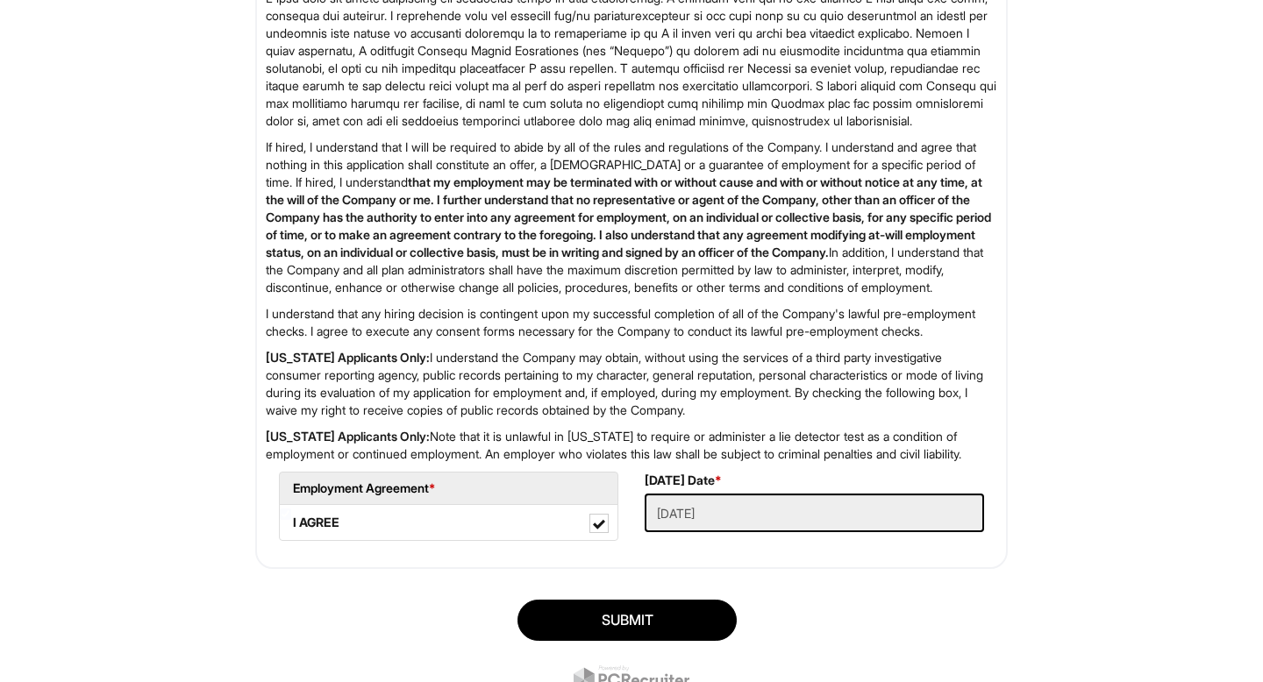
scroll to position [2848, 0]
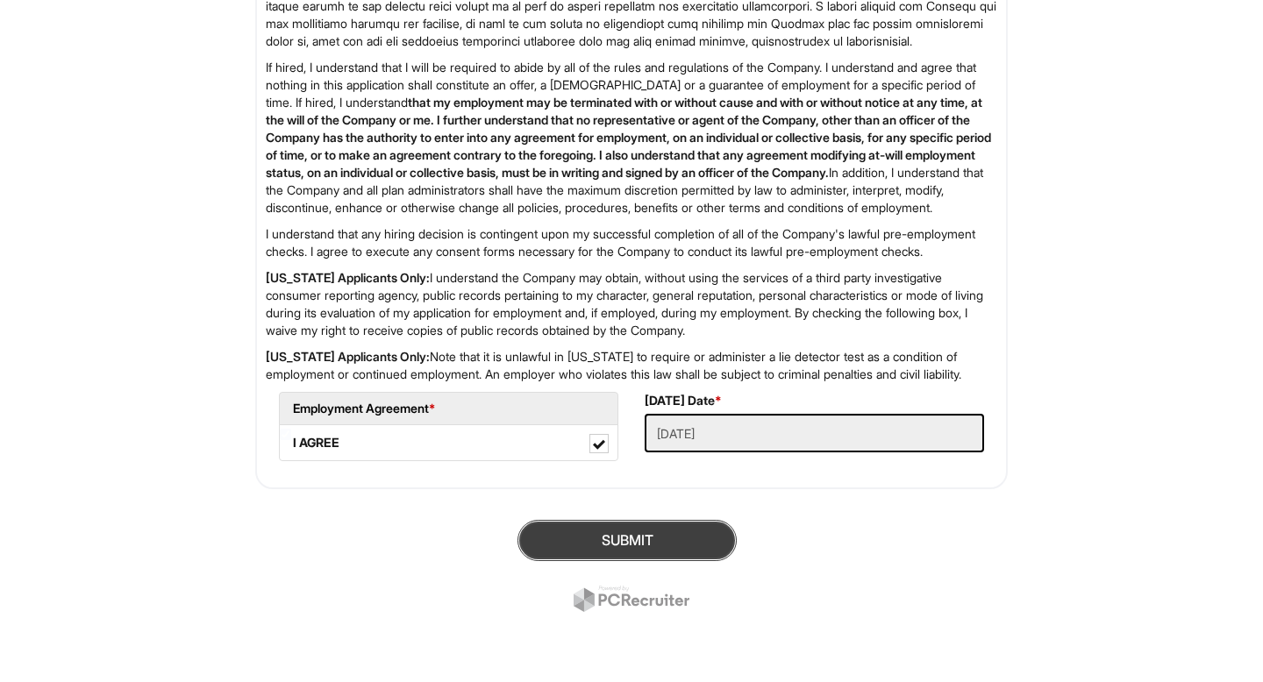
click at [596, 548] on button "SUBMIT" at bounding box center [626, 540] width 219 height 41
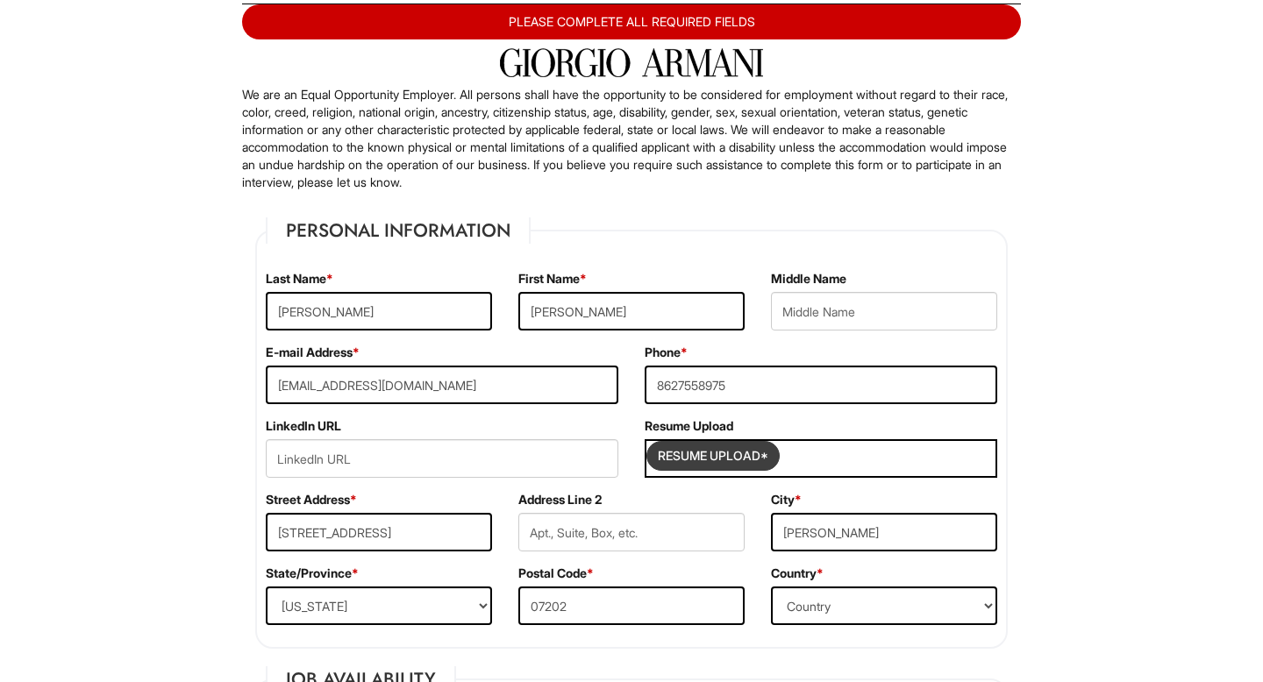
click at [708, 456] on input "Resume Upload*" at bounding box center [713, 456] width 132 height 28
click at [517, 437] on div "LinkedIn URL" at bounding box center [442, 454] width 379 height 74
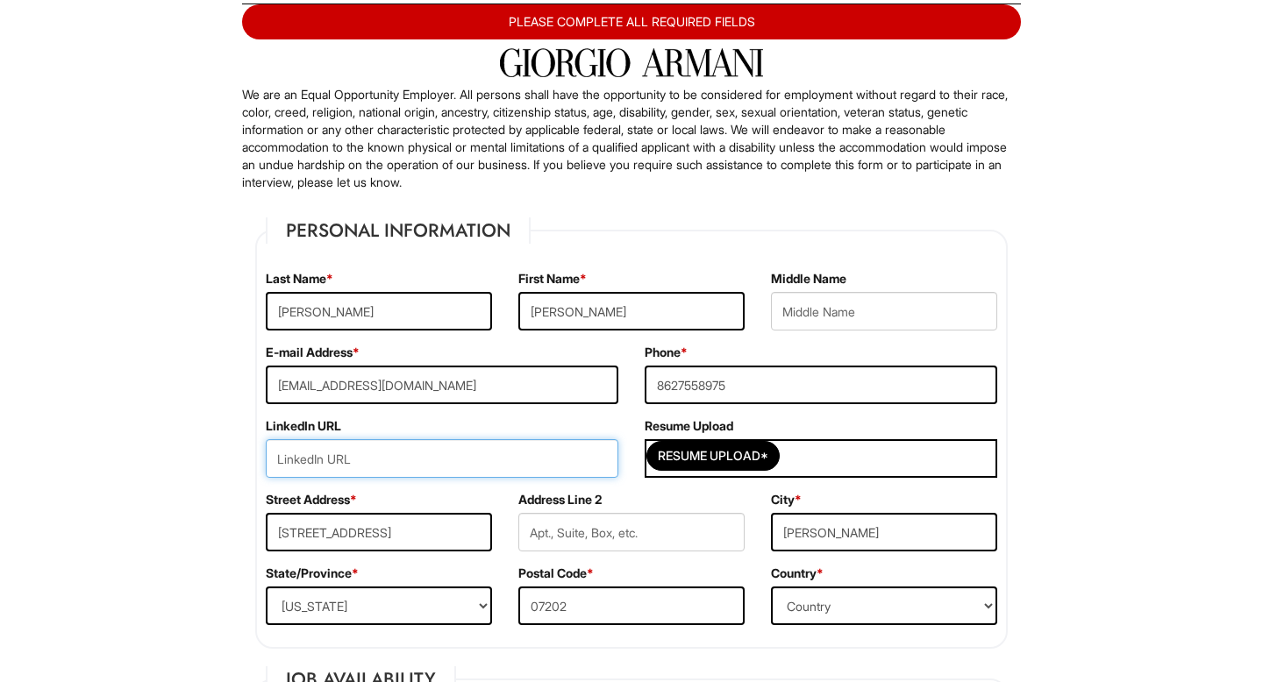
click at [503, 454] on input "url" at bounding box center [442, 458] width 353 height 39
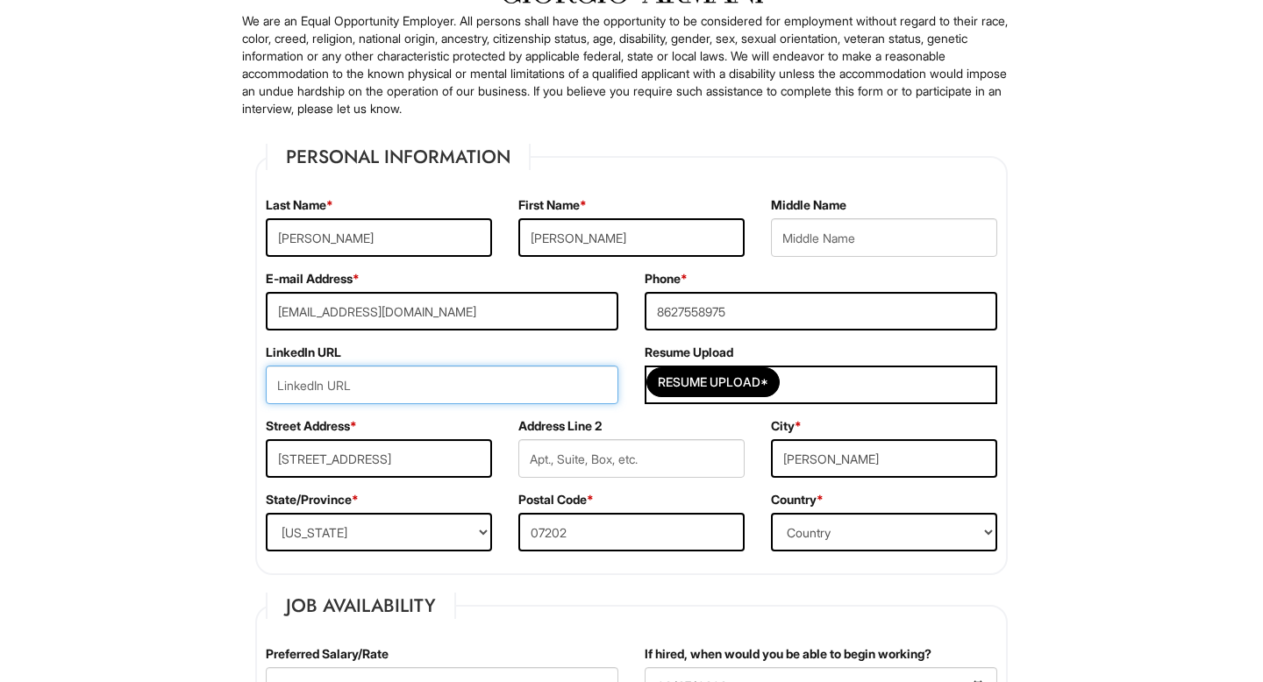
scroll to position [174, 0]
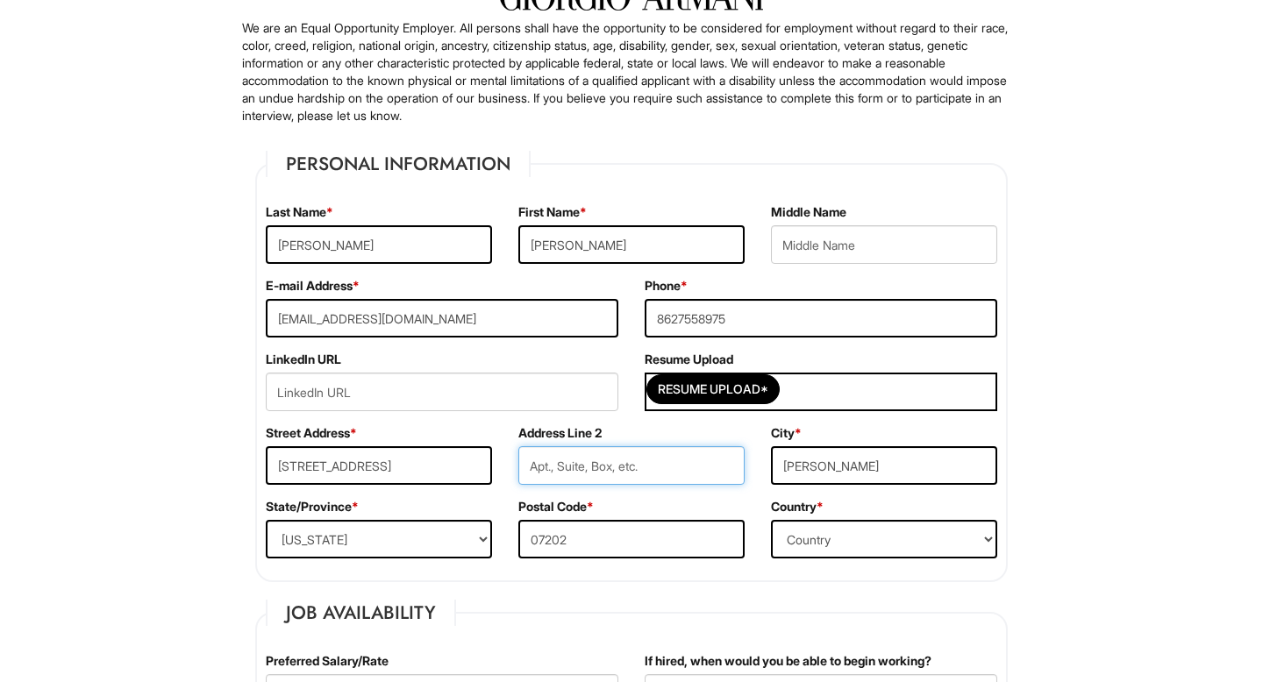
click at [658, 469] on input "text" at bounding box center [631, 465] width 226 height 39
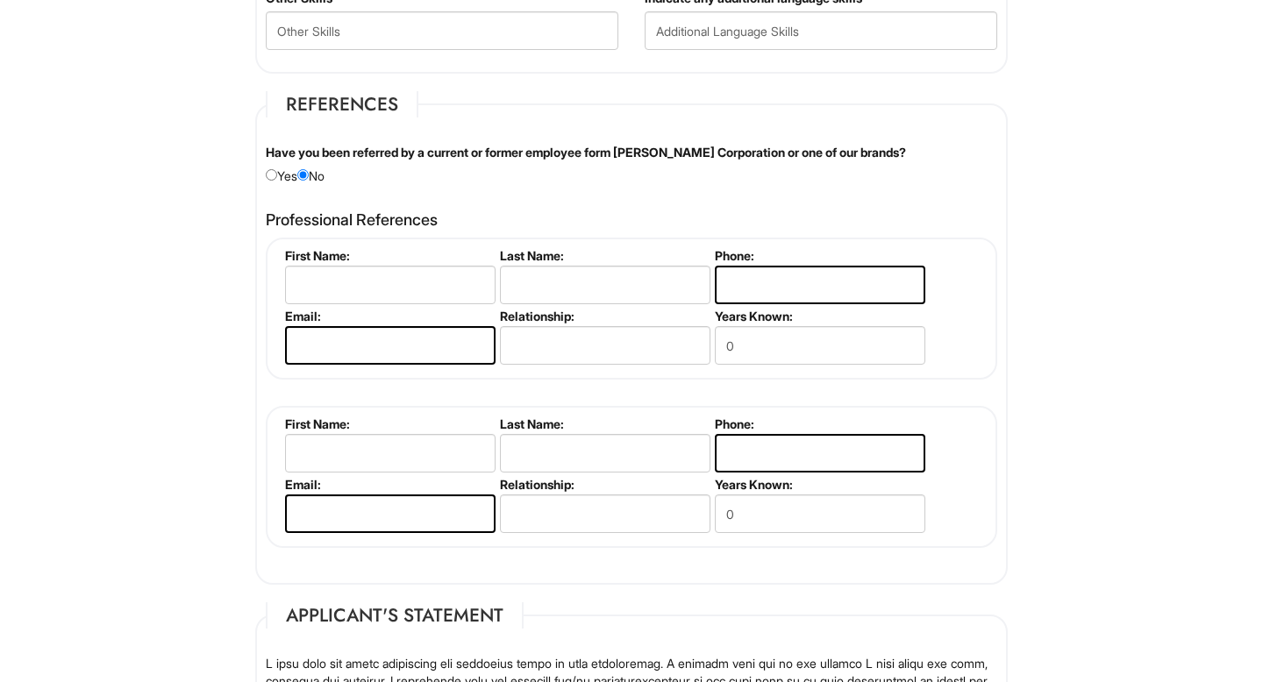
scroll to position [2025, 0]
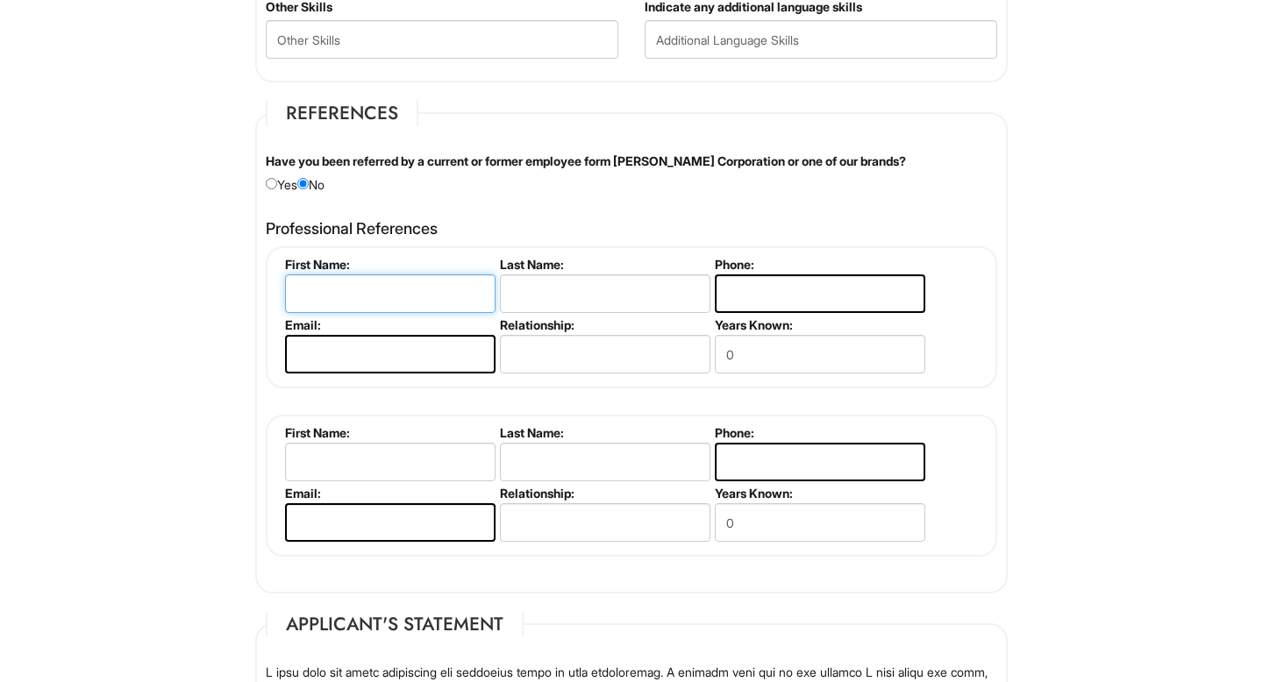
click at [379, 286] on input "text" at bounding box center [390, 293] width 210 height 39
click at [490, 253] on fieldset "First Name: Last Name: Phone: Email: Relationship: Years Known: 0" at bounding box center [631, 317] width 731 height 142
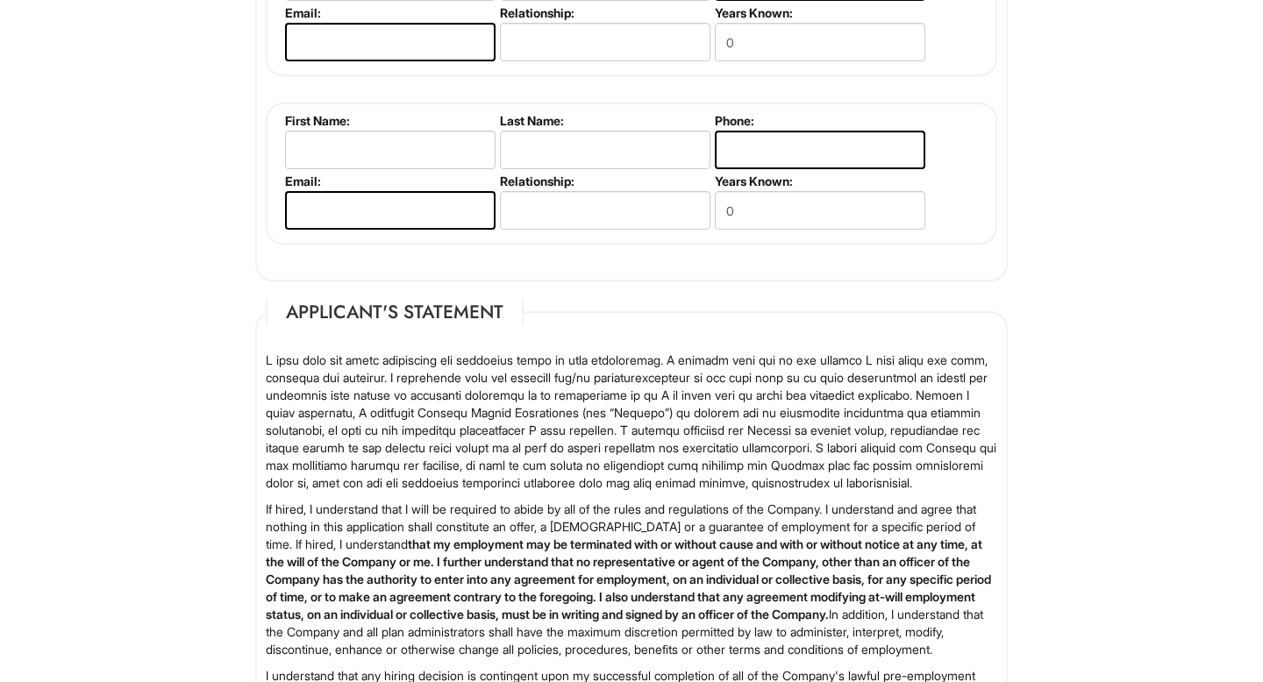
scroll to position [2848, 0]
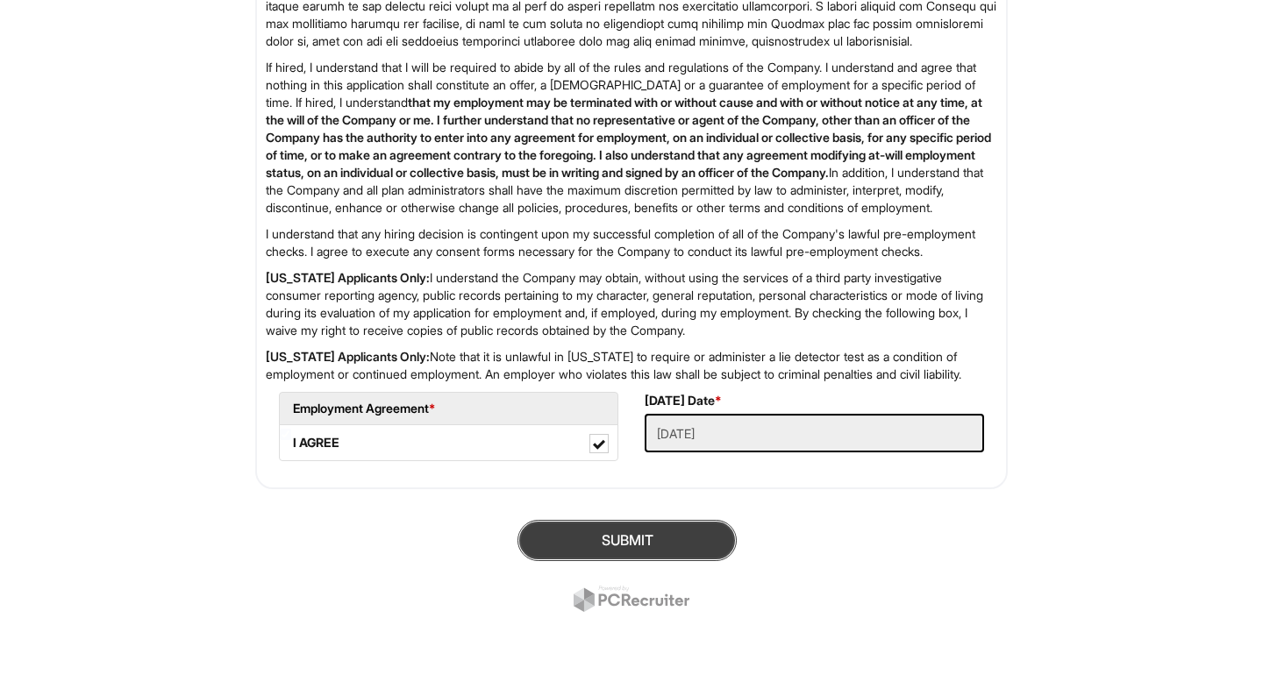
click at [666, 534] on button "SUBMIT" at bounding box center [626, 540] width 219 height 41
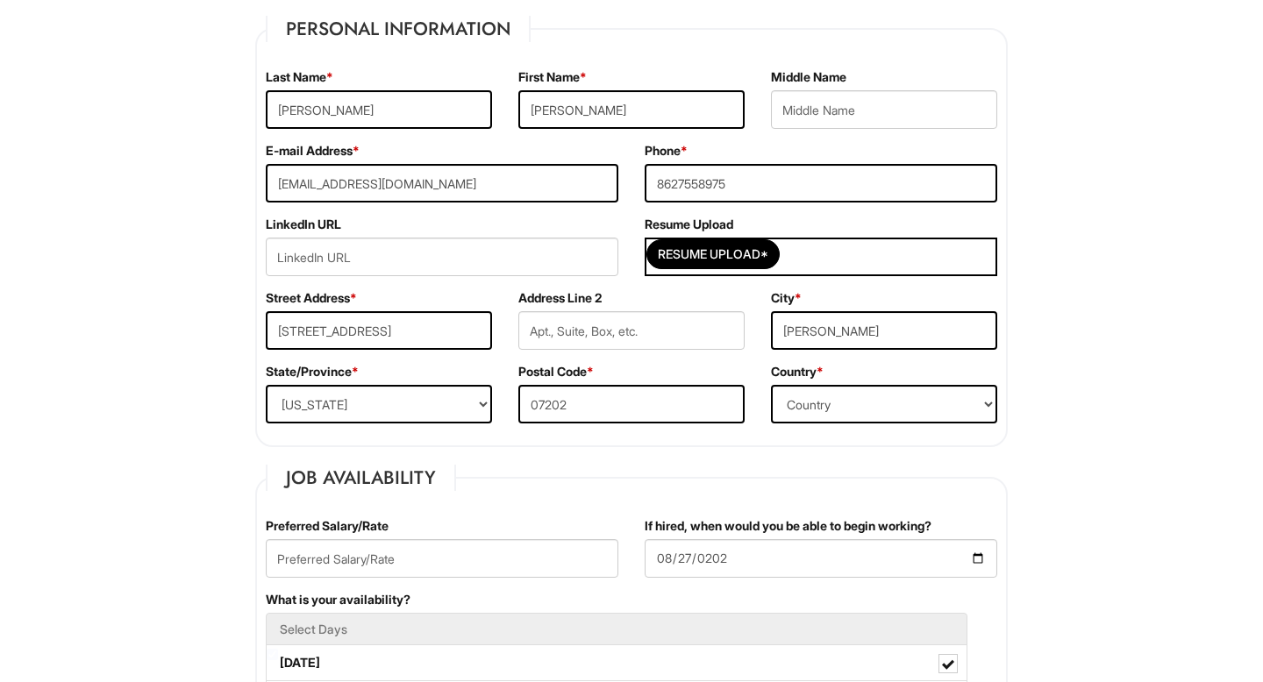
scroll to position [313, 0]
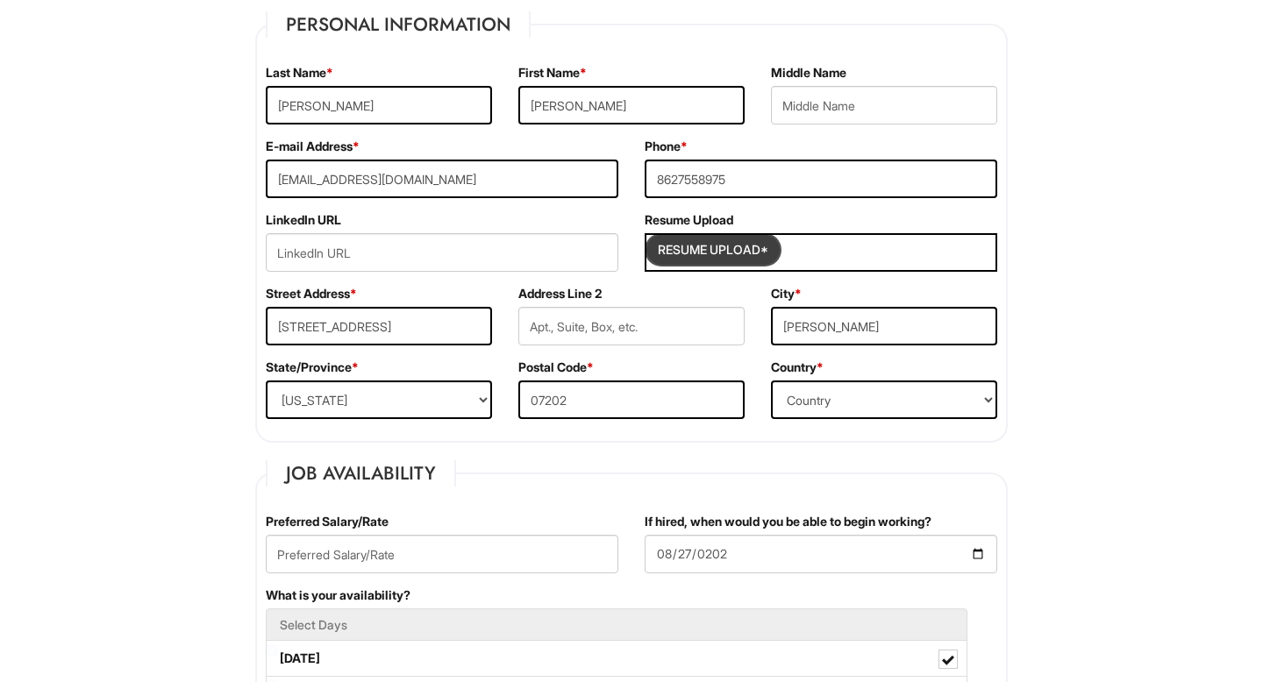
click at [721, 257] on input "Resume Upload*" at bounding box center [713, 250] width 132 height 28
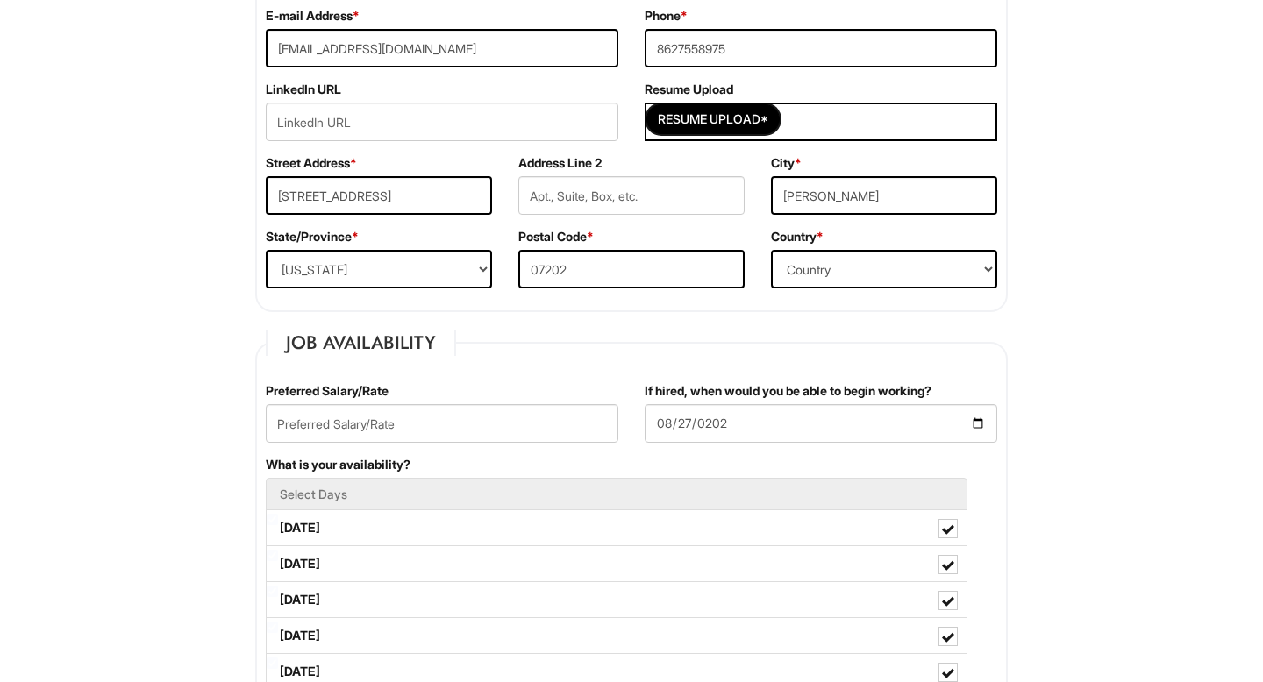
scroll to position [440, 0]
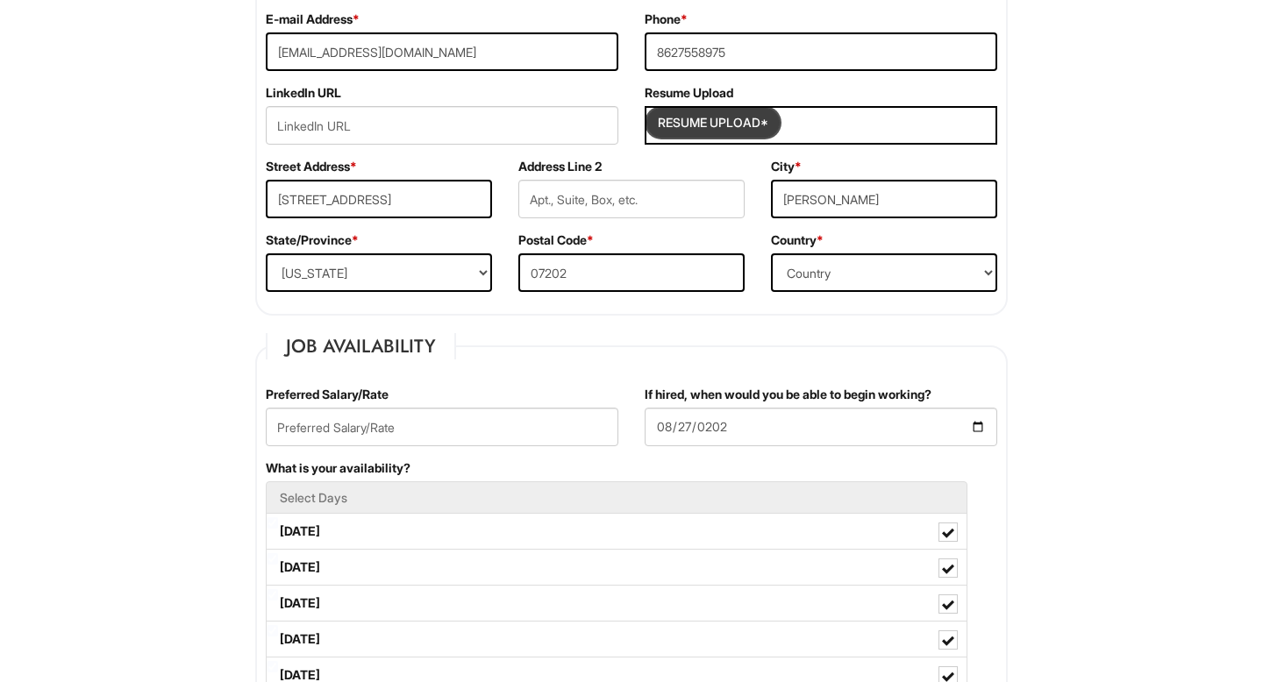
click at [754, 110] on input "Resume Upload*" at bounding box center [713, 123] width 132 height 28
type input "C:\fakepath\Bryan_Gomes_Resume.pdf"
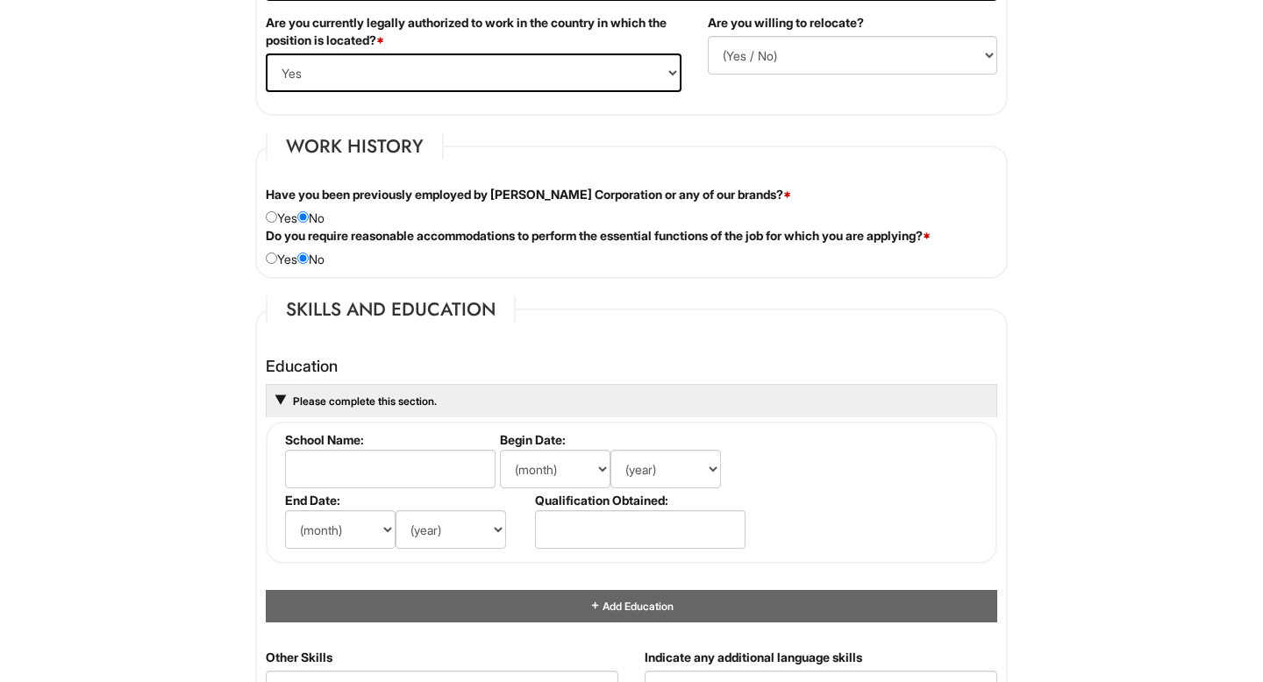
scroll to position [2848, 0]
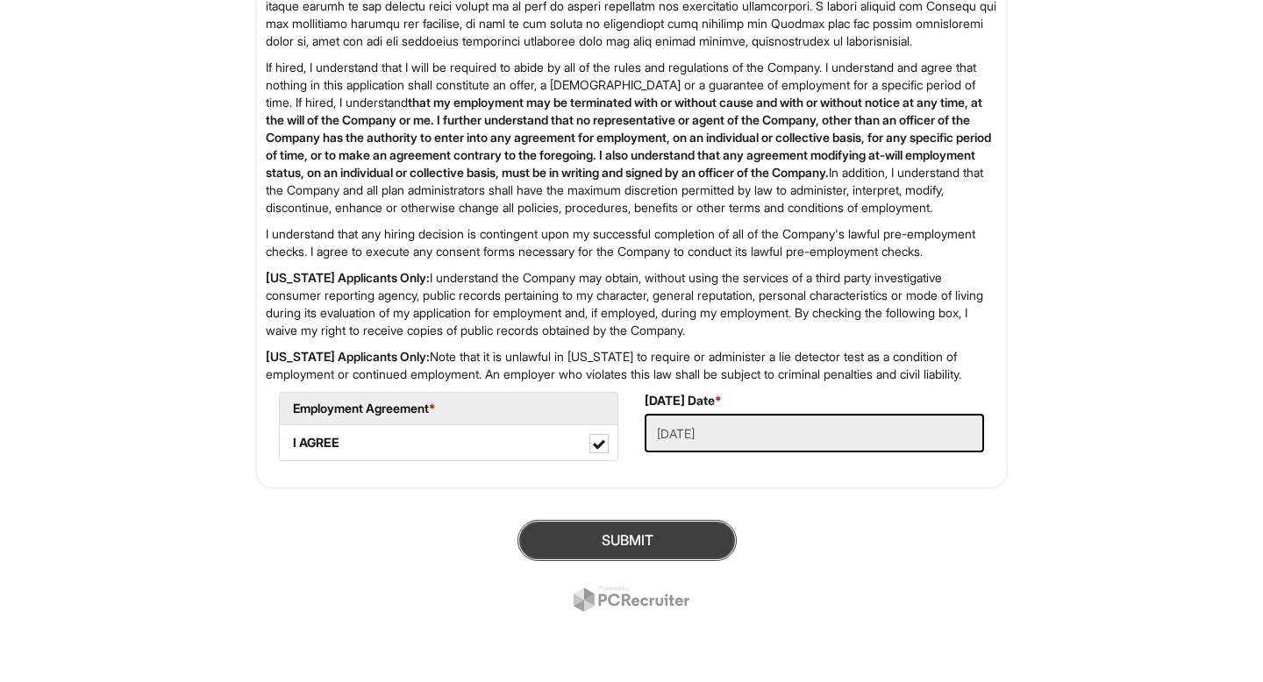
click at [651, 547] on button "SUBMIT" at bounding box center [626, 540] width 219 height 41
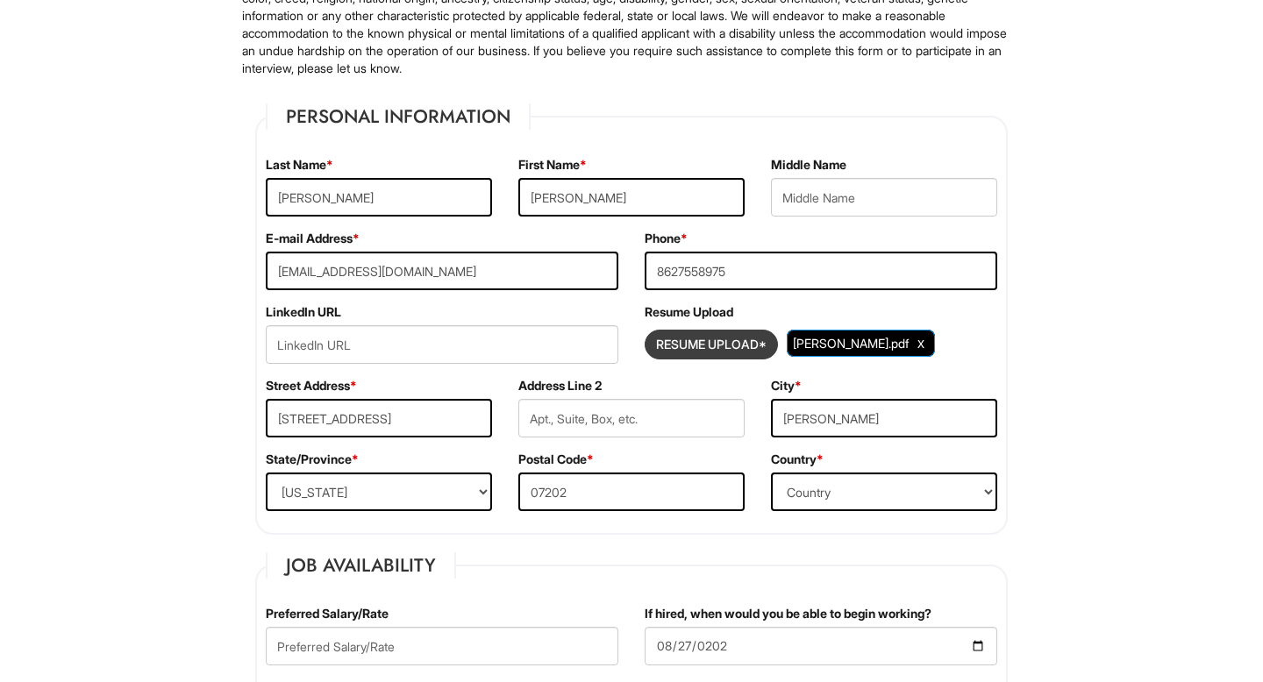
scroll to position [225, 0]
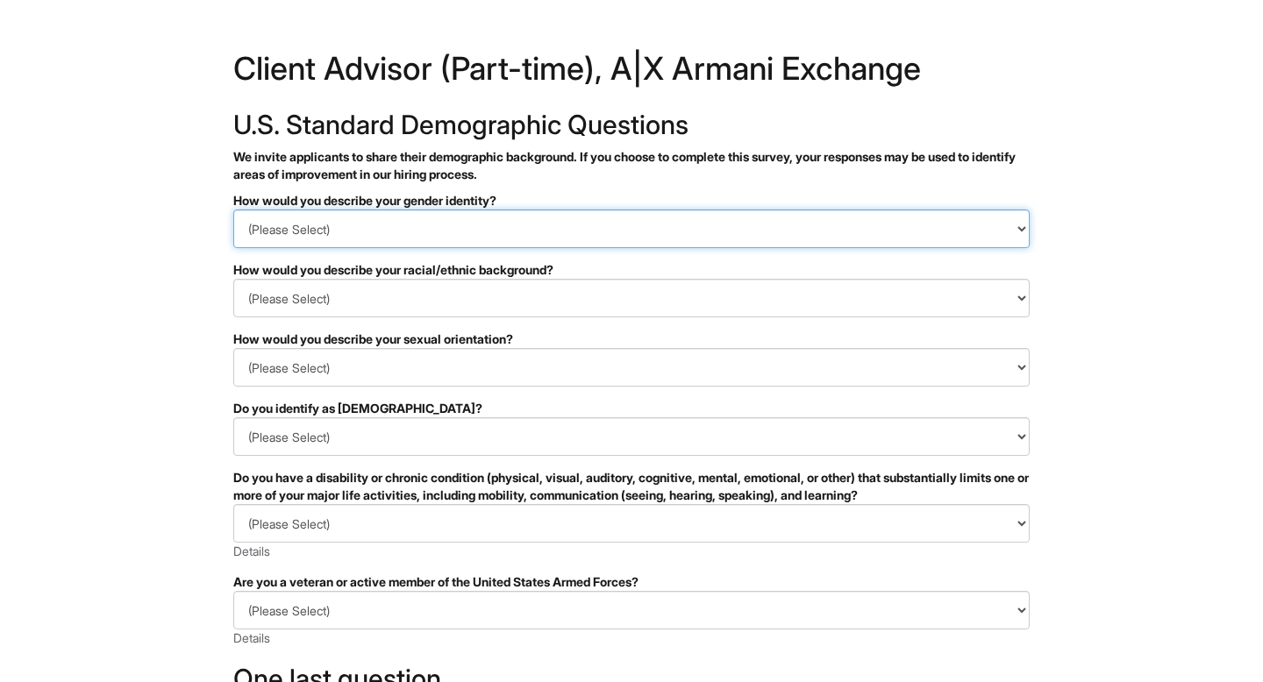
click at [513, 220] on select "(Please Select) Man Woman [DEMOGRAPHIC_DATA] I prefer to self-describe I don't …" at bounding box center [631, 229] width 796 height 39
select select "Man"
click at [233, 210] on select "(Please Select) Man Woman [DEMOGRAPHIC_DATA] I prefer to self-describe I don't …" at bounding box center [631, 229] width 796 height 39
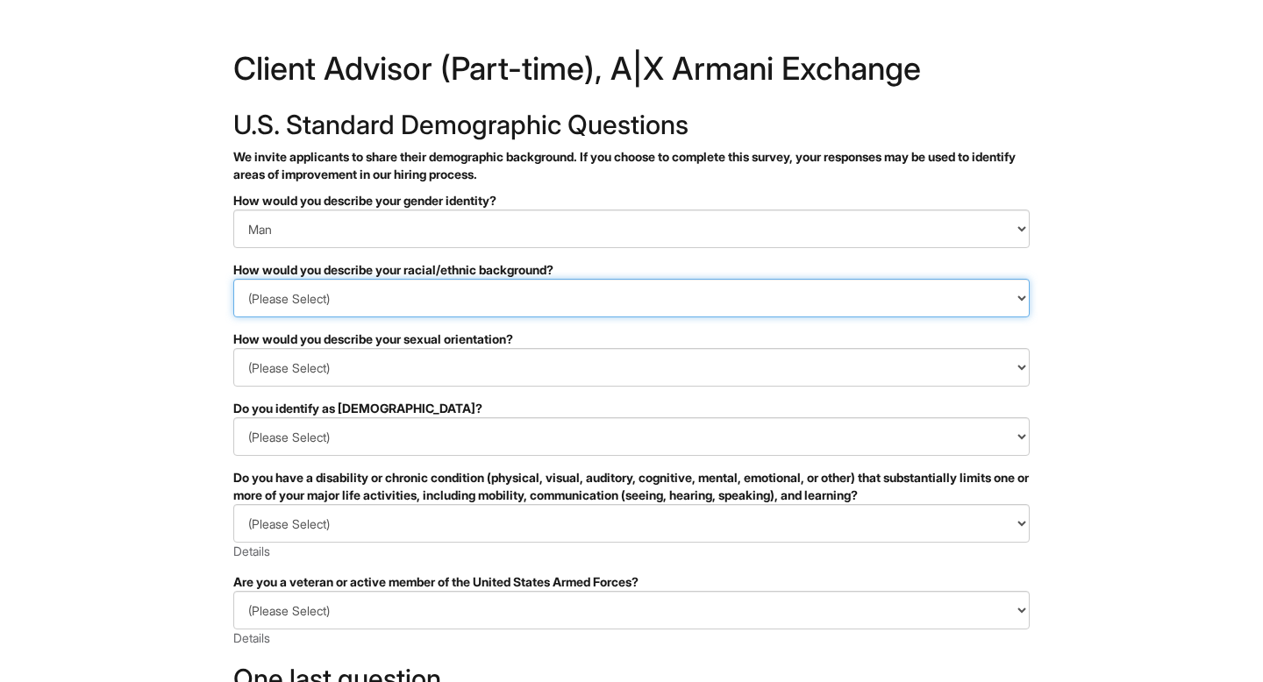
click at [424, 294] on select "(Please Select) [DEMOGRAPHIC_DATA] or of [DEMOGRAPHIC_DATA] descent [DEMOGRAPHI…" at bounding box center [631, 298] width 796 height 39
select select "Hispanic, Latinx or of Spanish Origin"
click at [233, 279] on select "(Please Select) [DEMOGRAPHIC_DATA] or of [DEMOGRAPHIC_DATA] descent [DEMOGRAPHI…" at bounding box center [631, 298] width 796 height 39
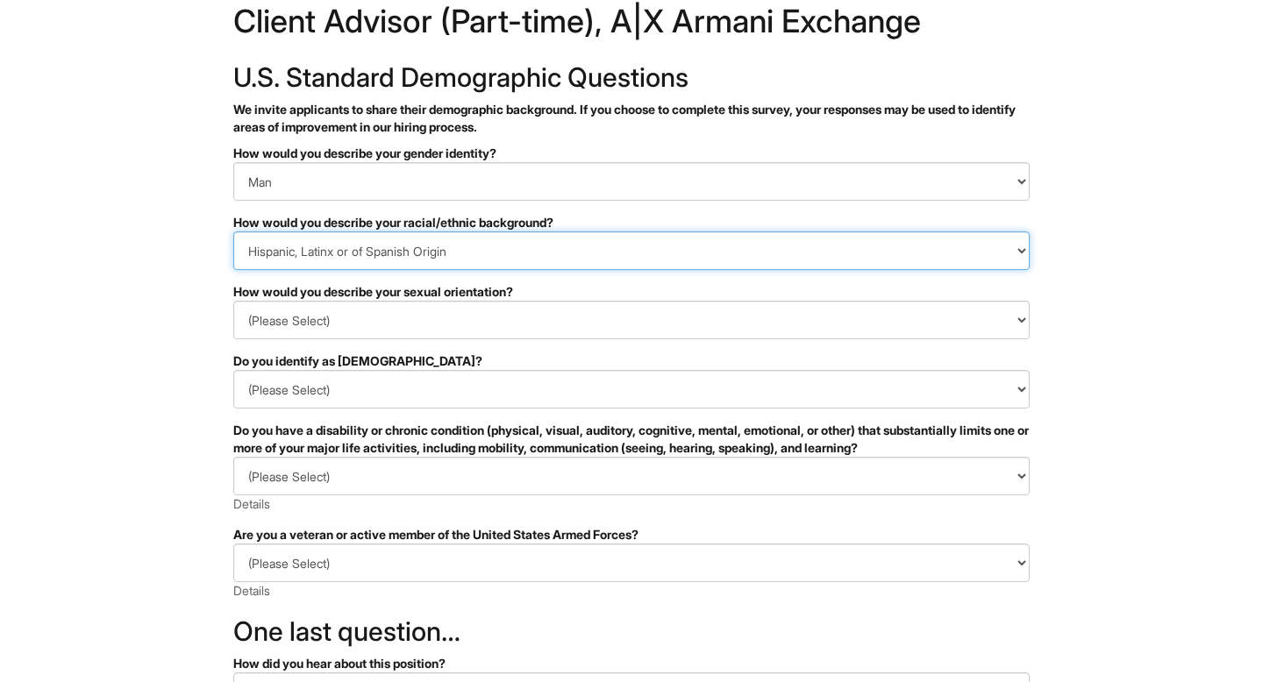
scroll to position [92, 0]
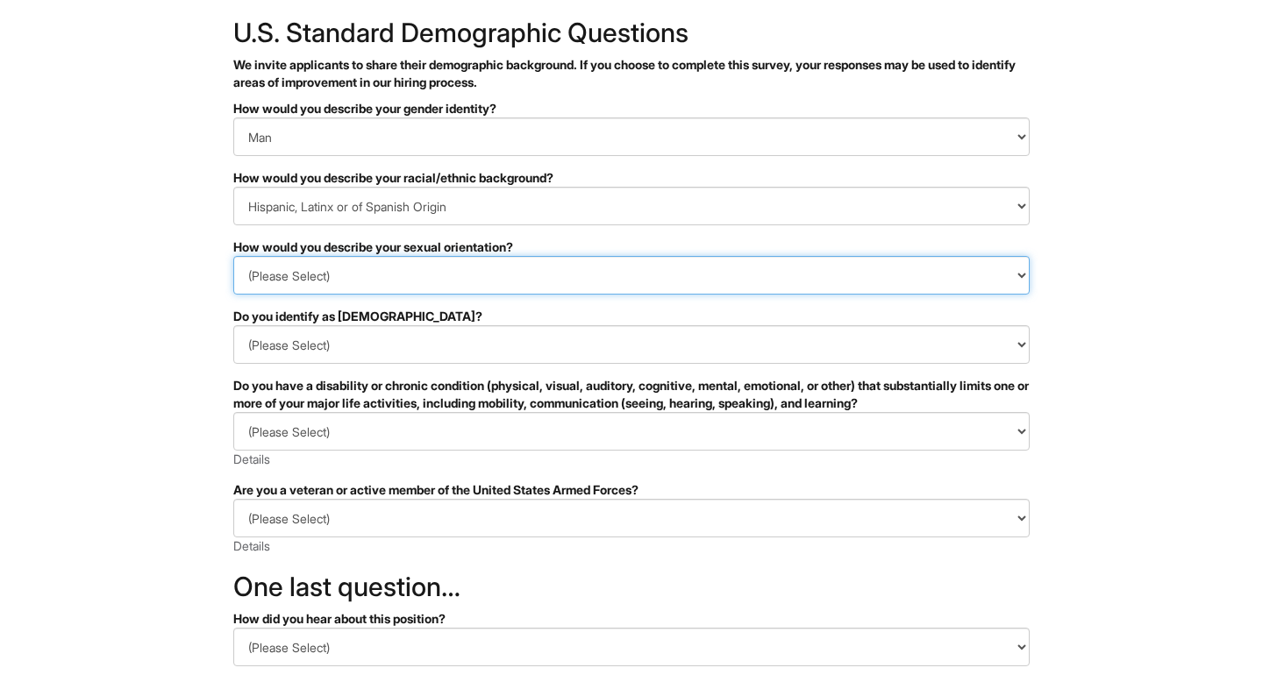
click at [402, 284] on select "(Please Select) [DEMOGRAPHIC_DATA] [DEMOGRAPHIC_DATA] and/or [DEMOGRAPHIC_DATA]…" at bounding box center [631, 275] width 796 height 39
select select "[DEMOGRAPHIC_DATA]"
click at [233, 256] on select "(Please Select) [DEMOGRAPHIC_DATA] [DEMOGRAPHIC_DATA] and/or [DEMOGRAPHIC_DATA]…" at bounding box center [631, 275] width 796 height 39
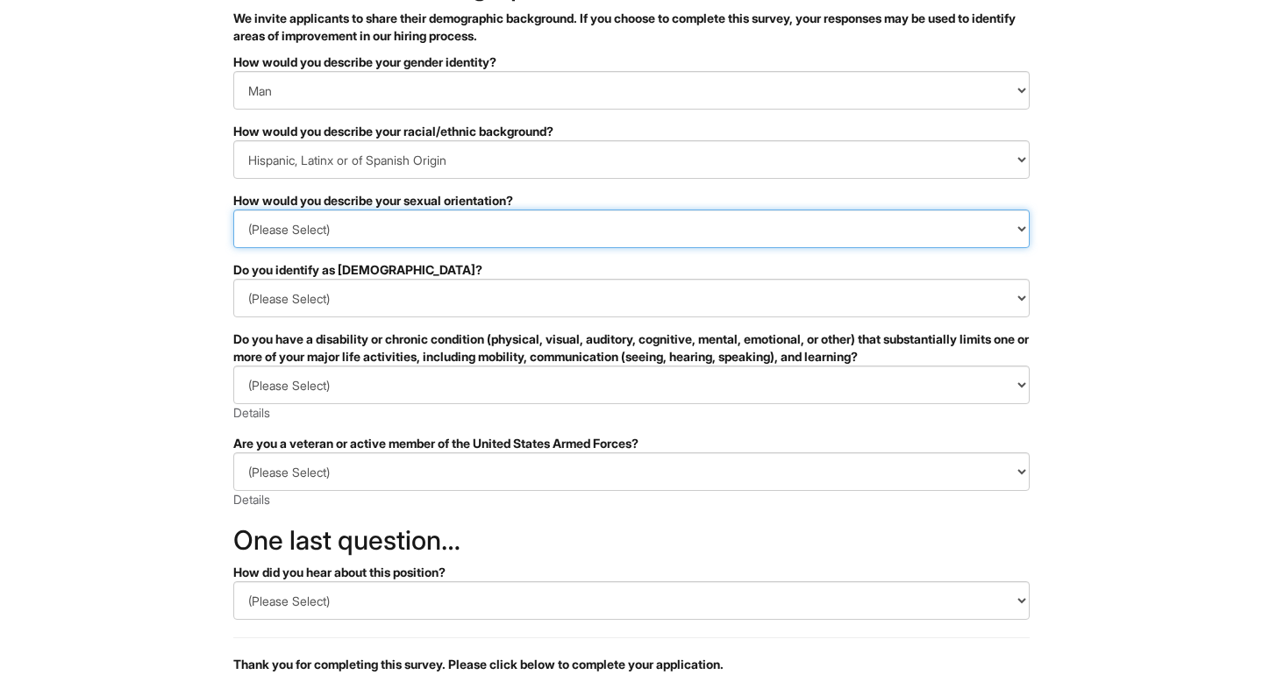
scroll to position [155, 0]
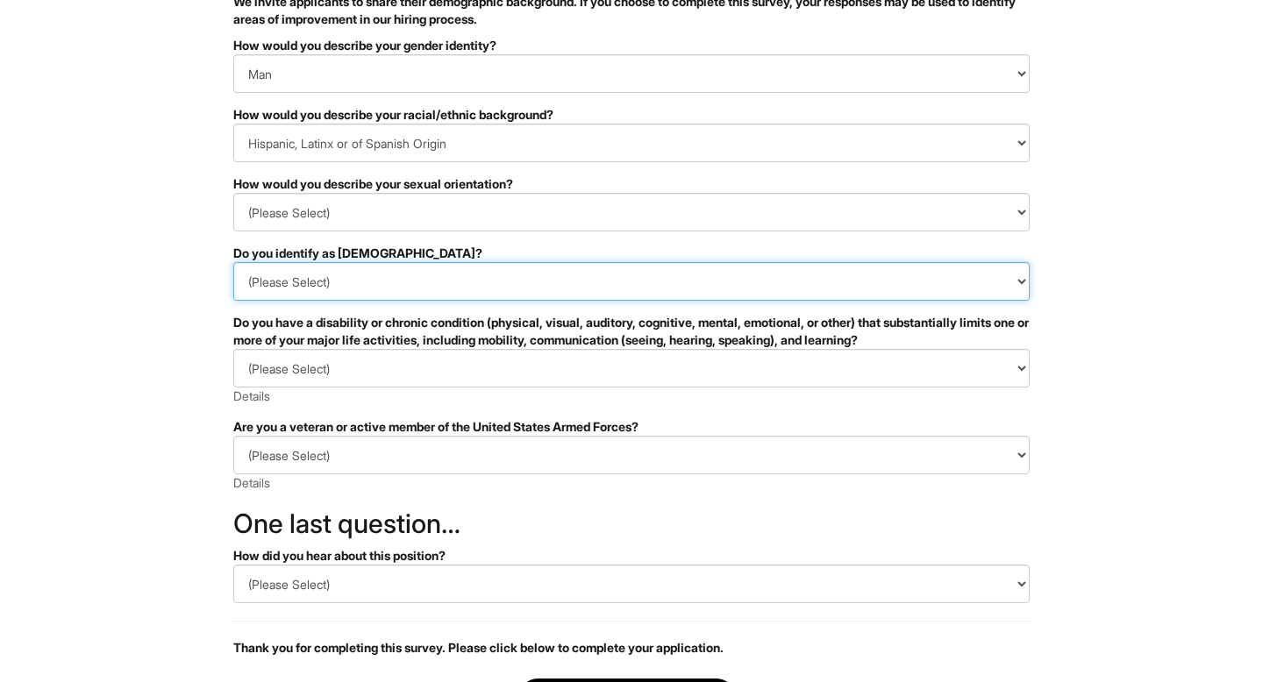
click at [358, 278] on select "(Please Select) Yes No I prefer to self-describe I don't wish to answer" at bounding box center [631, 281] width 796 height 39
select select "No"
click at [233, 262] on select "(Please Select) Yes No I prefer to self-describe I don't wish to answer" at bounding box center [631, 281] width 796 height 39
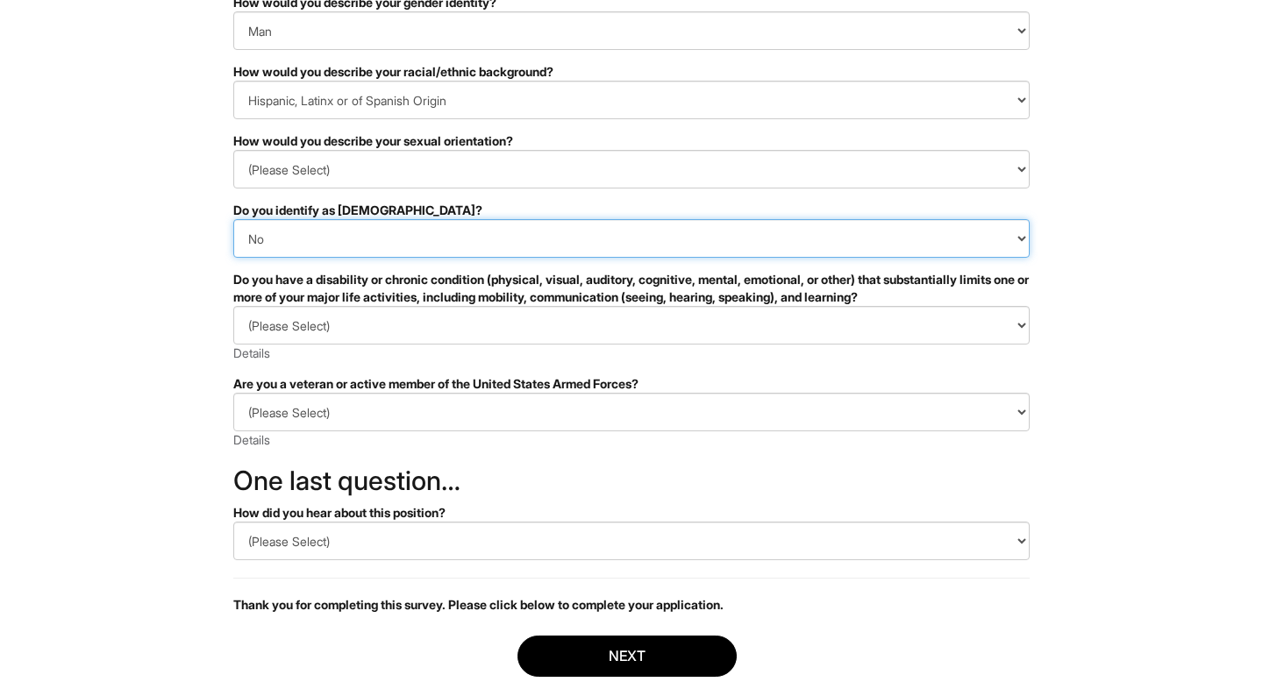
scroll to position [210, 0]
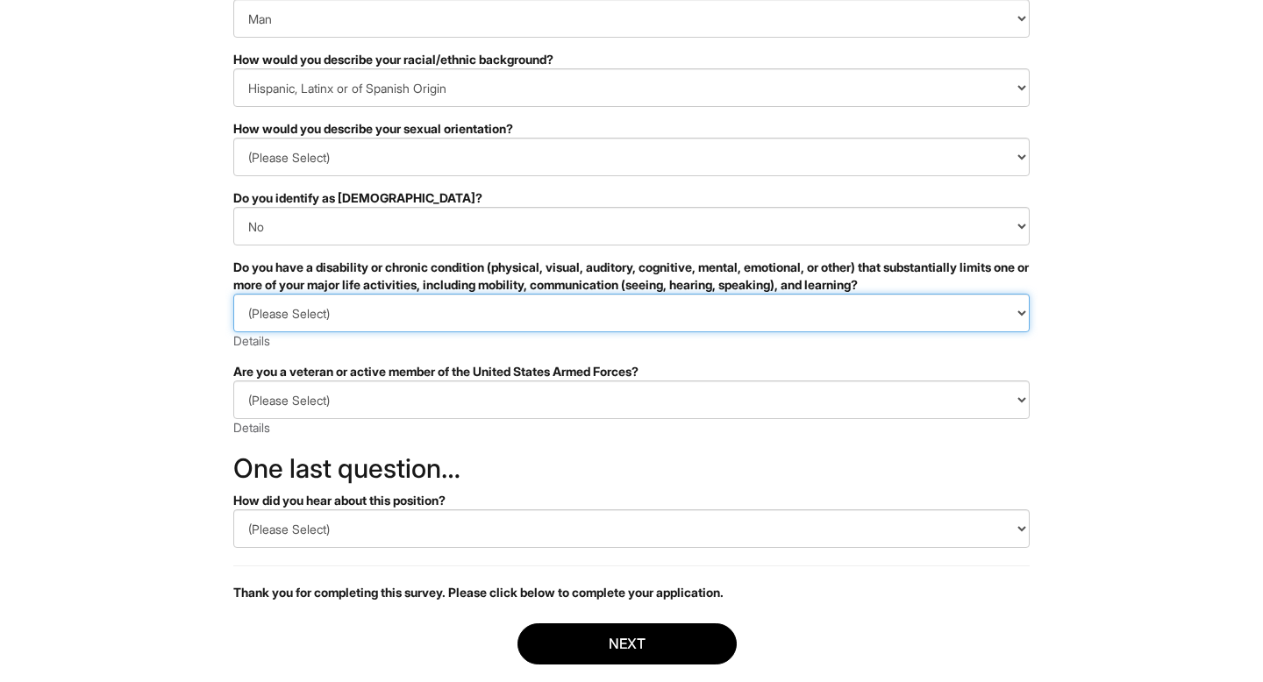
click at [362, 307] on select "(Please Select) YES, I HAVE A DISABILITY (or previously had a disability) NO, I…" at bounding box center [631, 313] width 796 height 39
select select "NO, I DON'T HAVE A DISABILITY"
click at [233, 294] on select "(Please Select) YES, I HAVE A DISABILITY (or previously had a disability) NO, I…" at bounding box center [631, 313] width 796 height 39
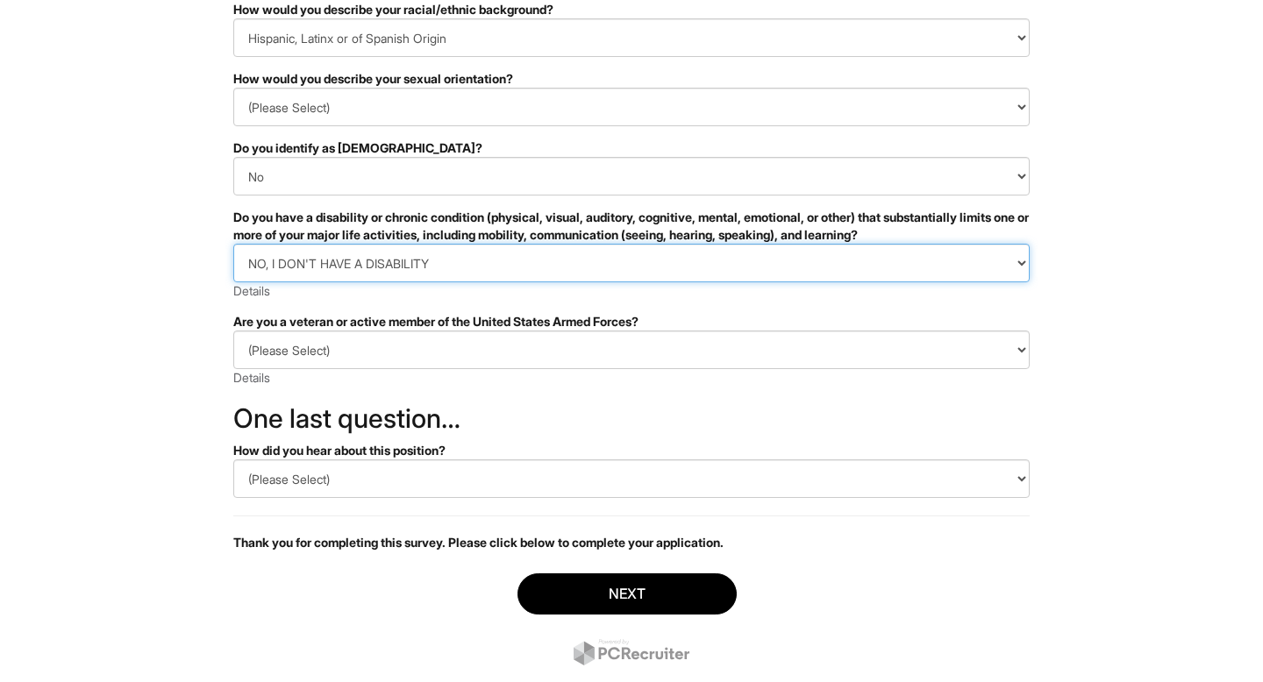
scroll to position [290, 0]
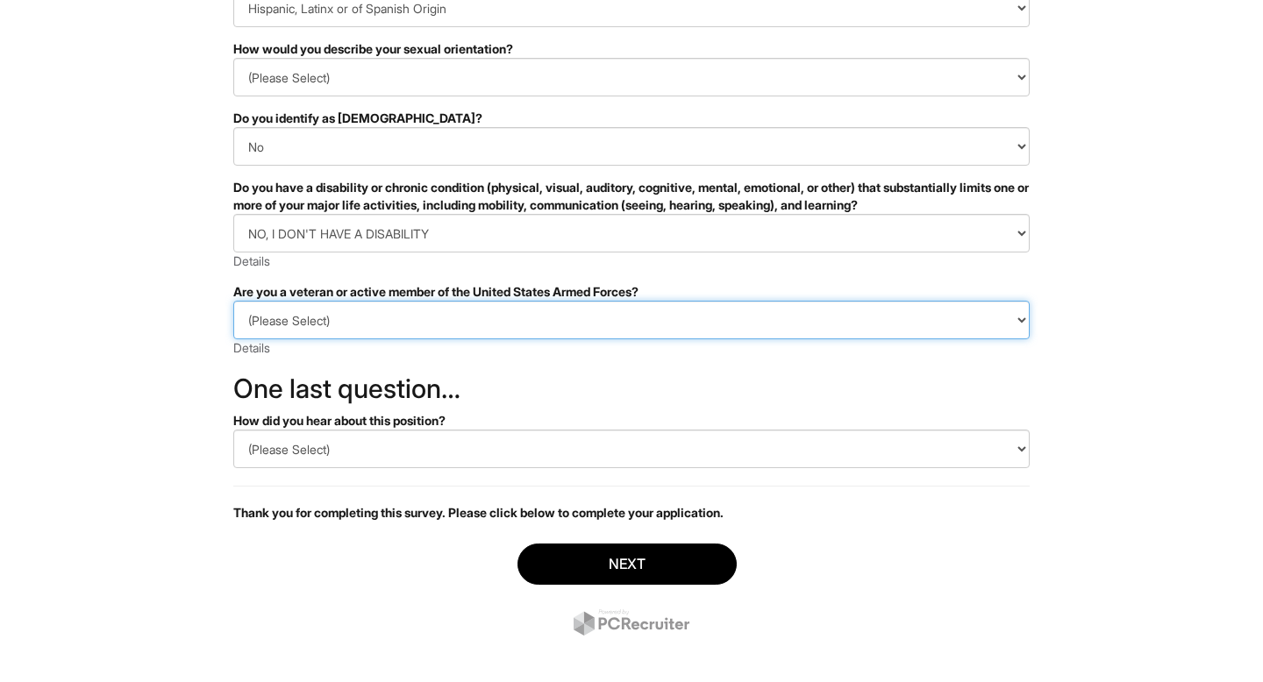
click at [361, 325] on select "(Please Select) I IDENTIFY AS ONE OR MORE OF THE CLASSIFICATIONS OF PROTECTED V…" at bounding box center [631, 320] width 796 height 39
select select "I AM NOT A PROTECTED VETERAN"
click at [233, 301] on select "(Please Select) I IDENTIFY AS ONE OR MORE OF THE CLASSIFICATIONS OF PROTECTED V…" at bounding box center [631, 320] width 796 height 39
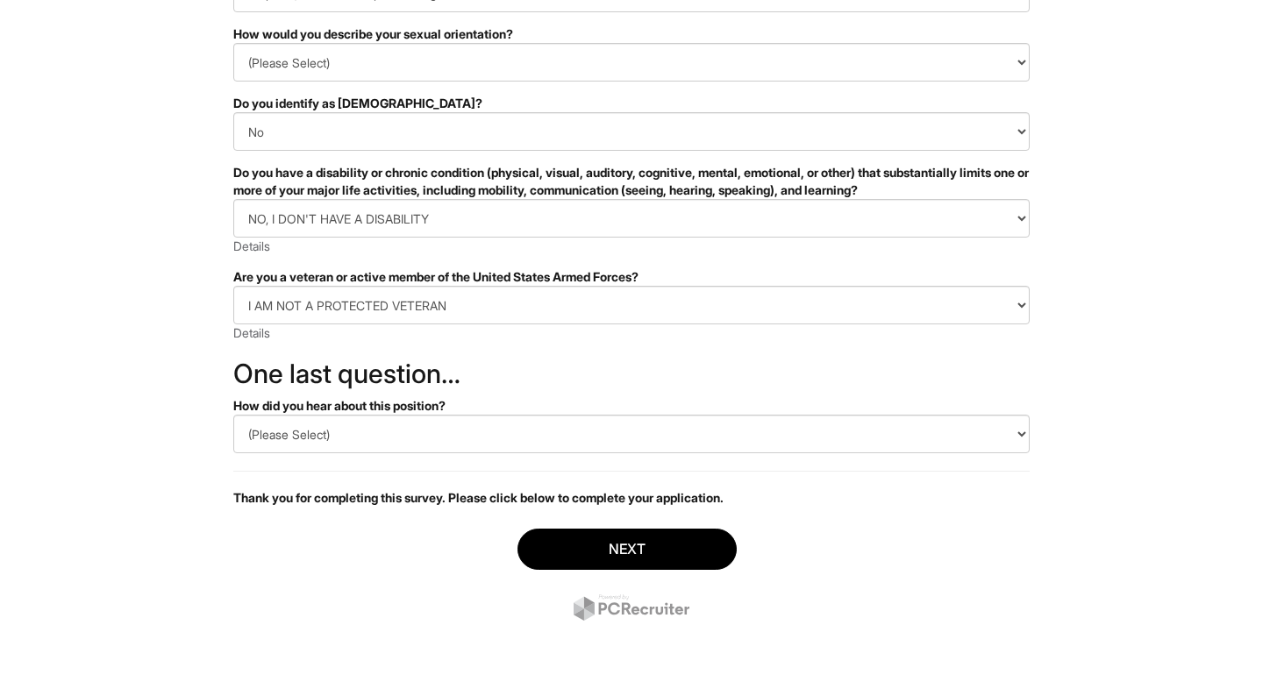
click at [368, 402] on div "How did you hear about this position?" at bounding box center [631, 406] width 796 height 18
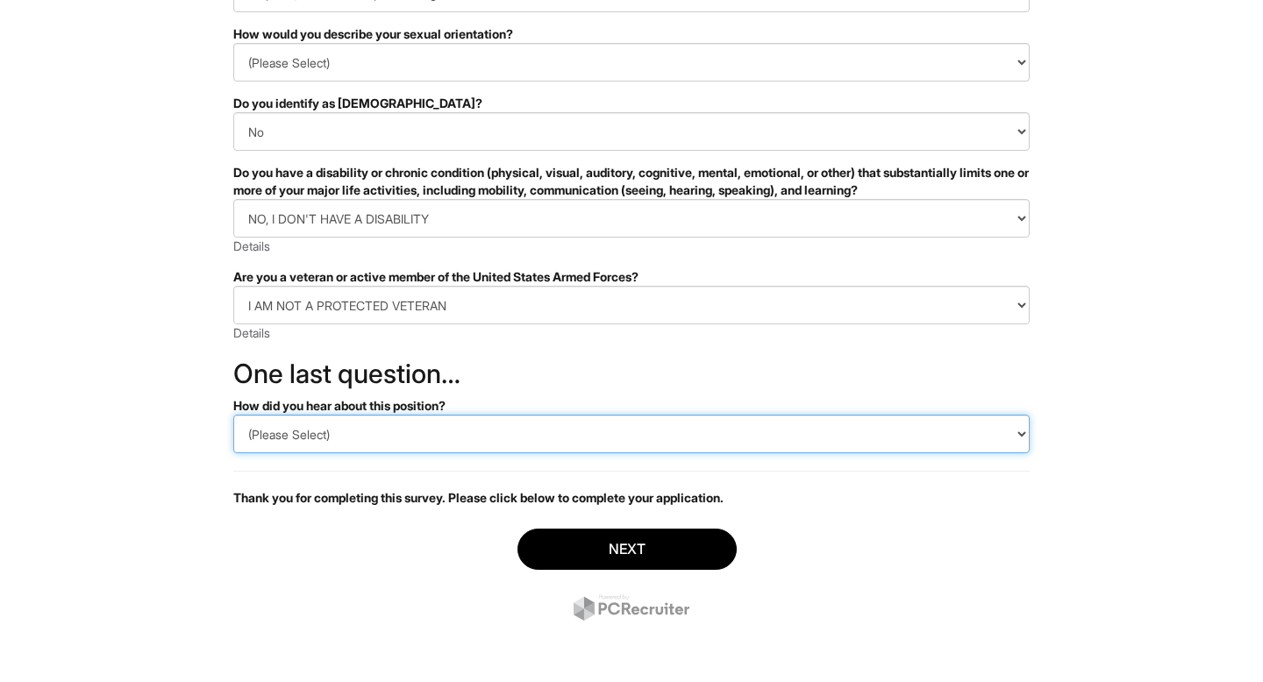
click at [350, 435] on select "(Please Select) CareerBuilder Indeed LinkedIn Monster Referral Other" at bounding box center [631, 434] width 796 height 39
select select "Referral"
click at [233, 415] on select "(Please Select) CareerBuilder Indeed LinkedIn Monster Referral Other" at bounding box center [631, 434] width 796 height 39
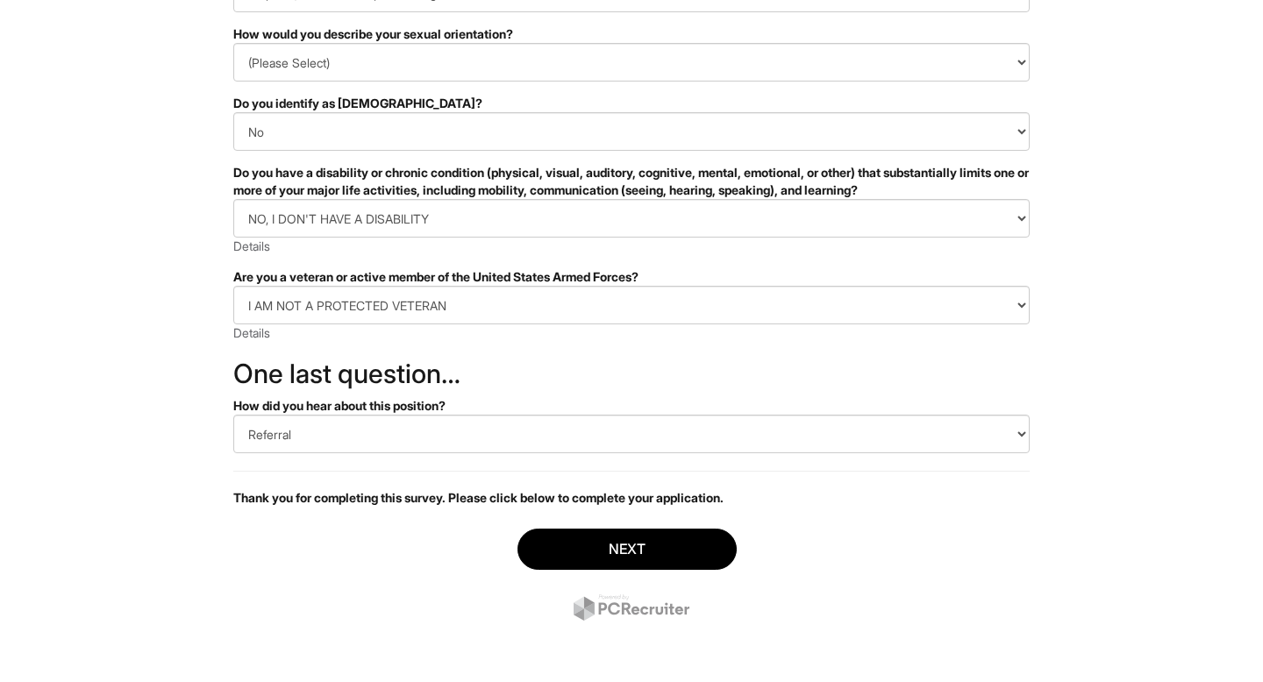
click at [591, 526] on div "Next" at bounding box center [631, 577] width 796 height 123
click at [586, 546] on button "Next" at bounding box center [626, 549] width 219 height 41
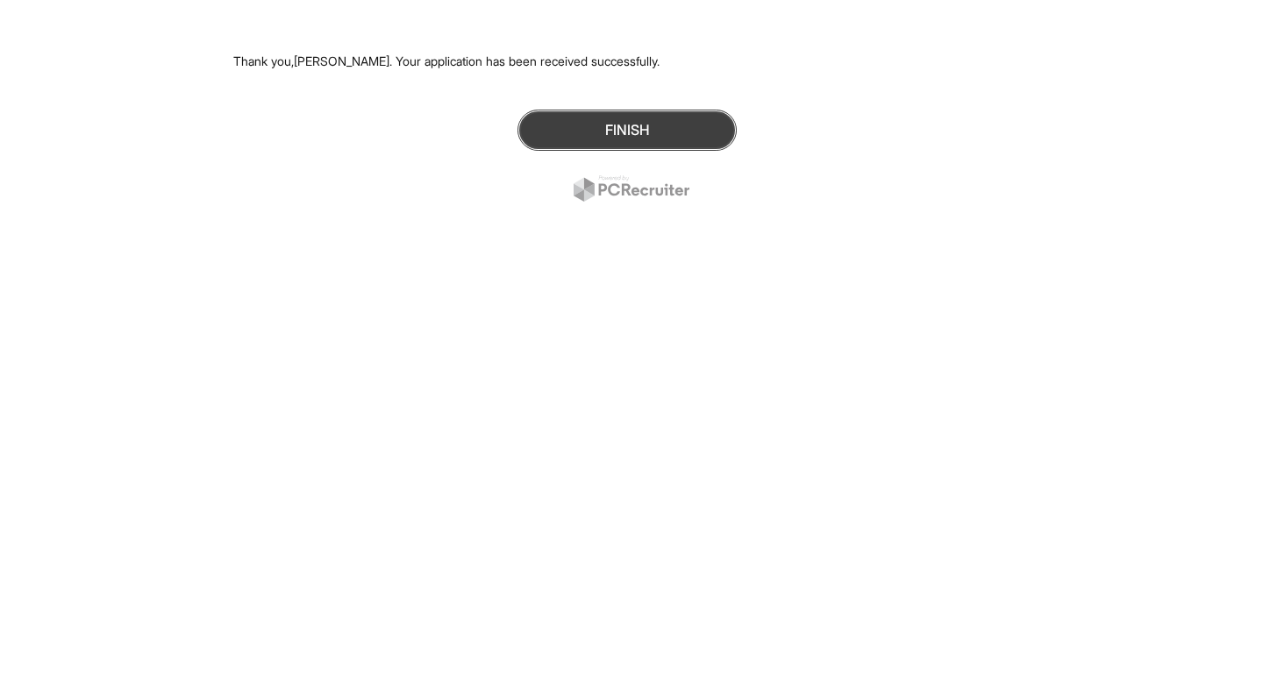
click at [616, 121] on button "Finish" at bounding box center [626, 130] width 219 height 41
